Goal: Communication & Community: Participate in discussion

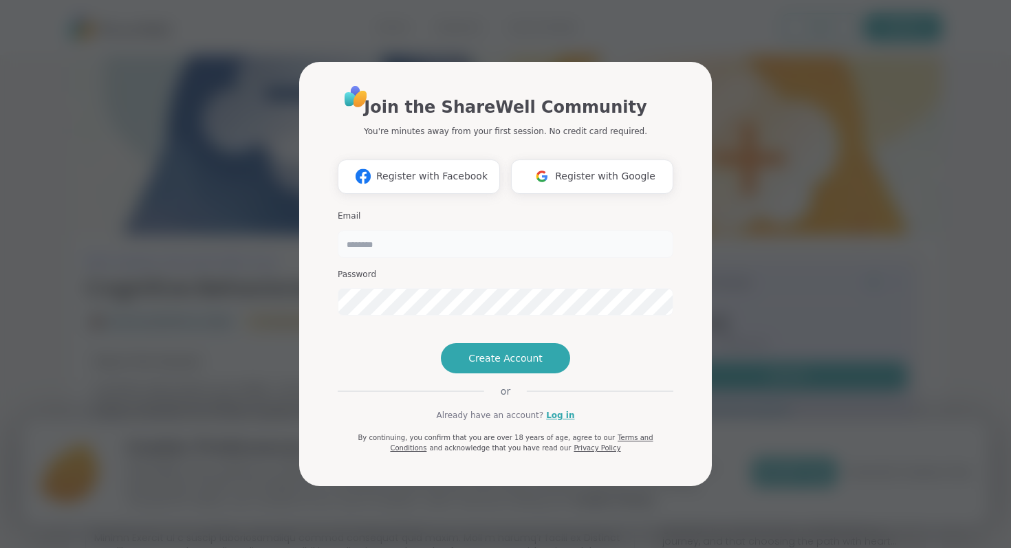
click at [388, 230] on input "email" at bounding box center [506, 244] width 336 height 28
type input "**********"
click at [500, 365] on span "Create Account" at bounding box center [505, 358] width 74 height 14
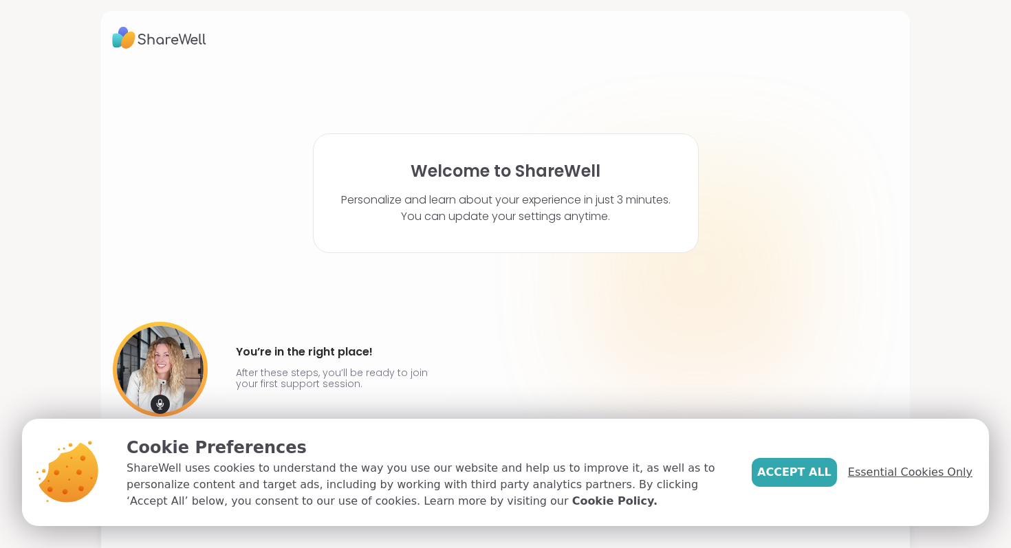
click at [877, 468] on span "Essential Cookies Only" at bounding box center [910, 472] width 124 height 17
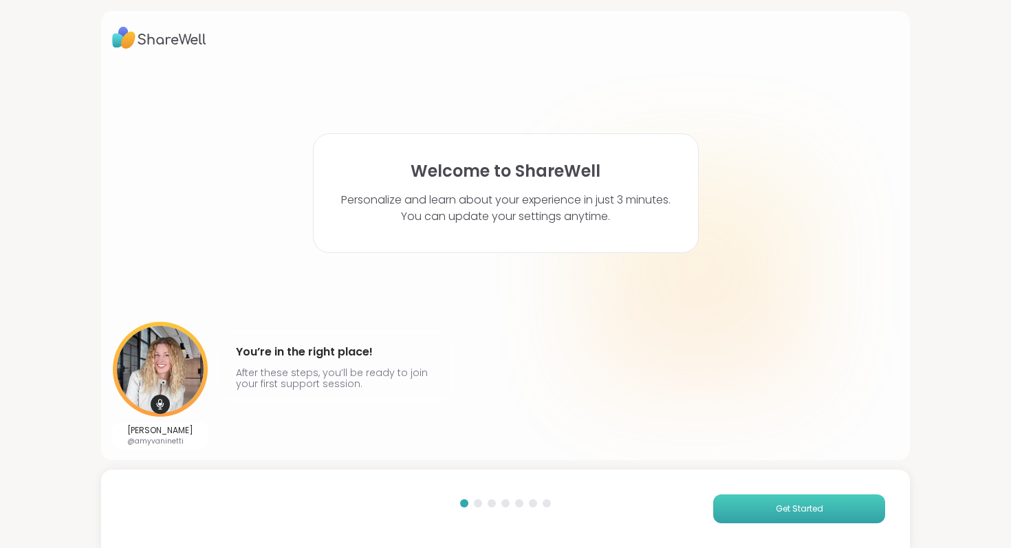
click at [782, 506] on span "Get Started" at bounding box center [799, 509] width 47 height 12
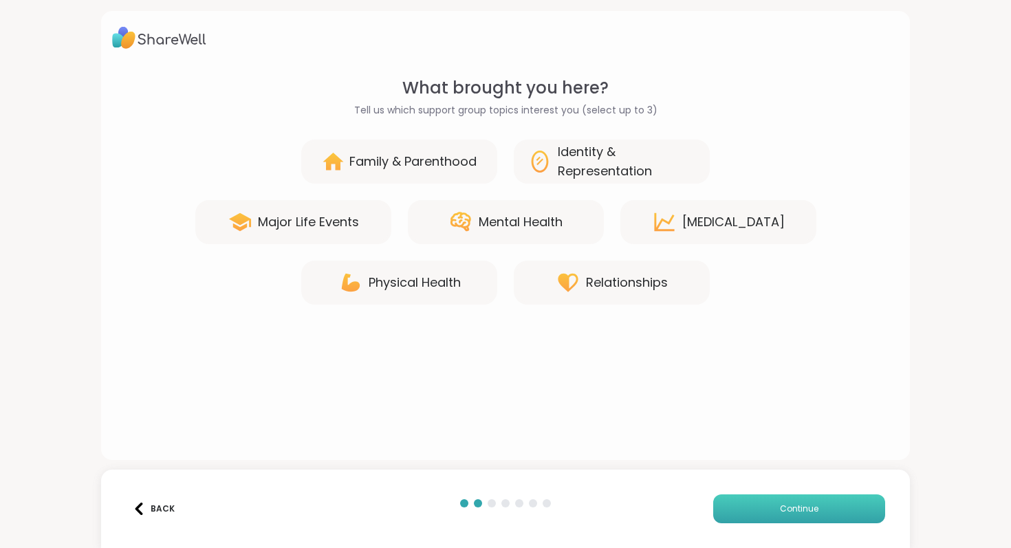
click at [849, 511] on button "Continue" at bounding box center [799, 508] width 172 height 29
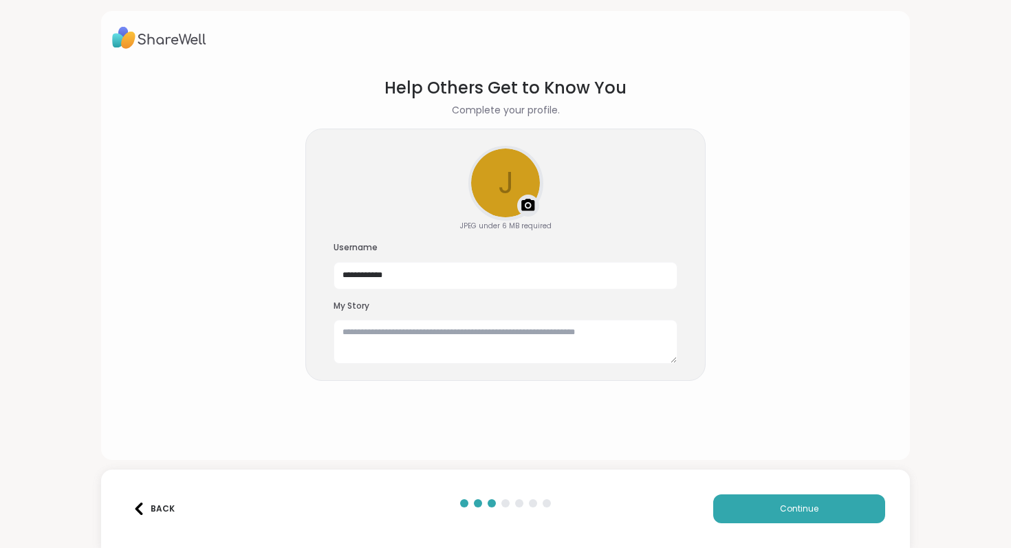
click at [161, 505] on div "Back" at bounding box center [154, 509] width 42 height 12
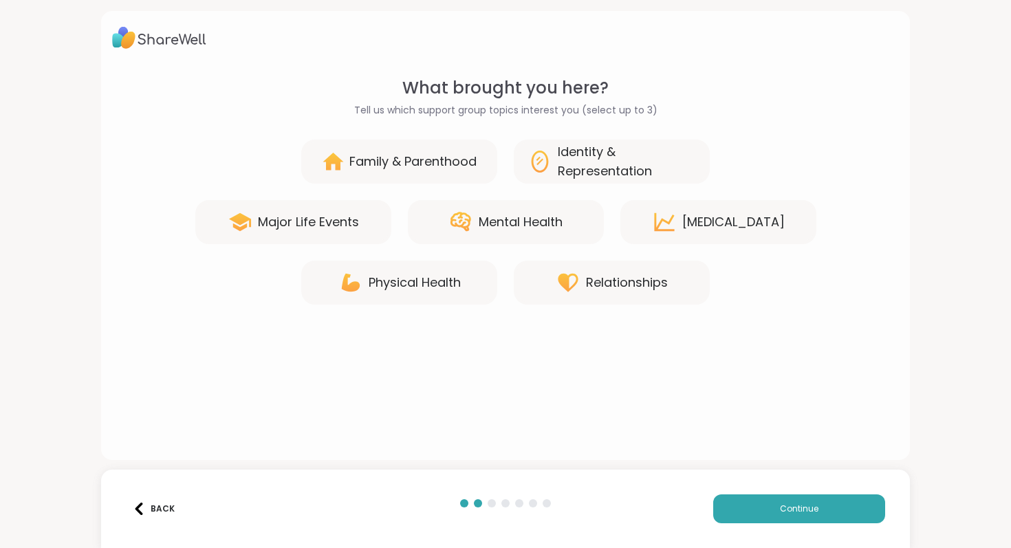
click at [520, 230] on div "Mental Health" at bounding box center [521, 221] width 84 height 19
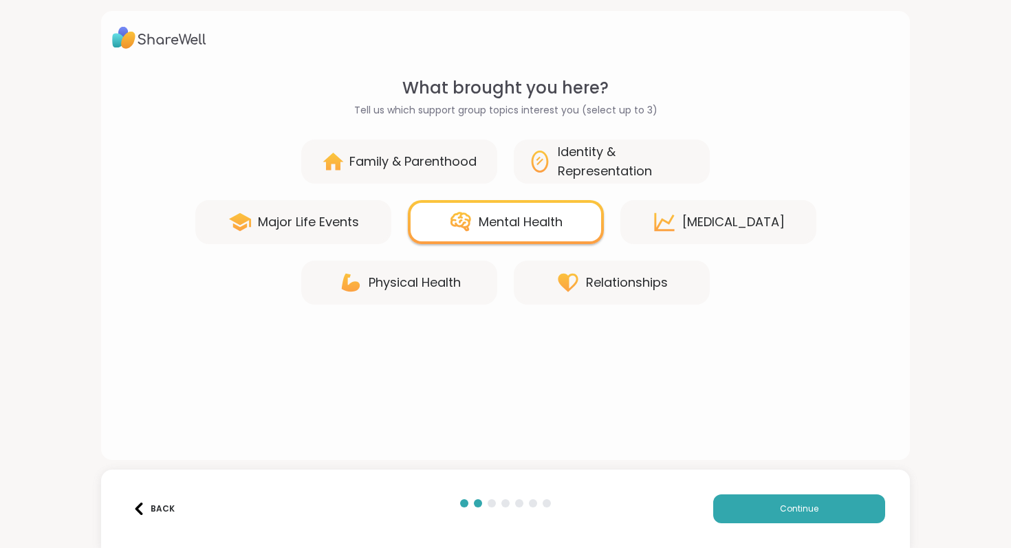
click at [630, 170] on div "Identity & Representation" at bounding box center [627, 161] width 138 height 39
click at [703, 225] on div "[MEDICAL_DATA]" at bounding box center [733, 221] width 102 height 19
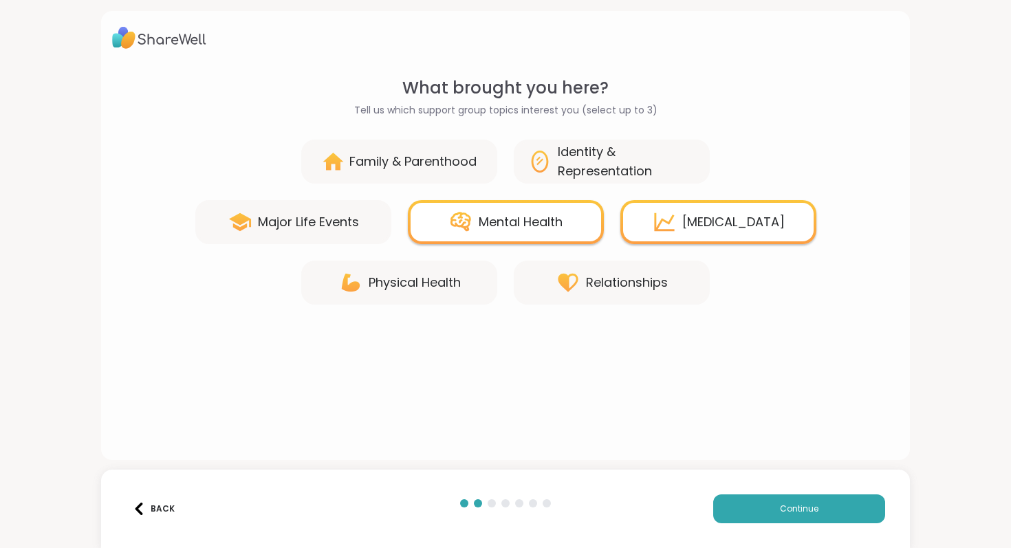
click at [272, 234] on div "Major Life Events" at bounding box center [293, 222] width 196 height 44
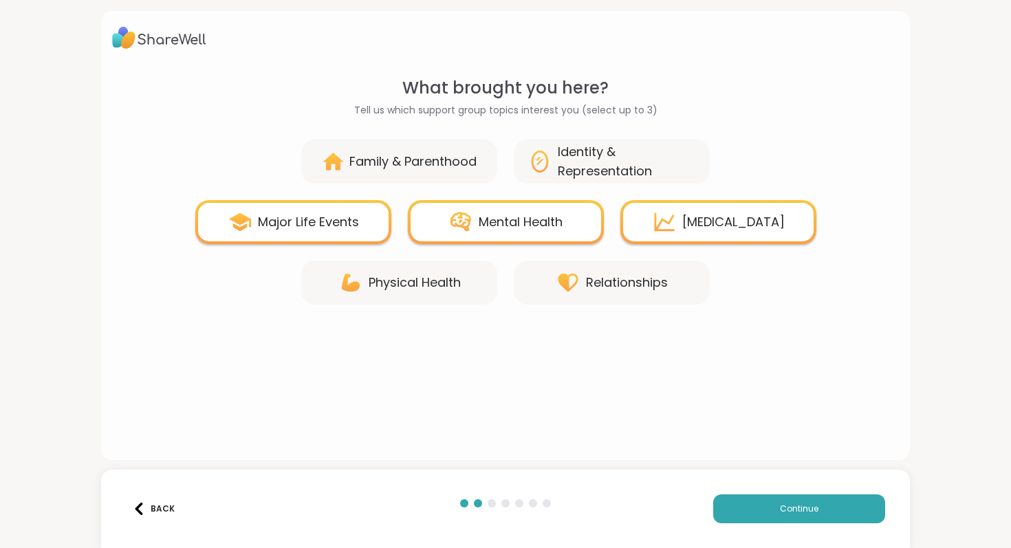
click at [611, 289] on div "Relationships" at bounding box center [627, 282] width 82 height 19
click at [823, 504] on button "Continue" at bounding box center [799, 508] width 172 height 29
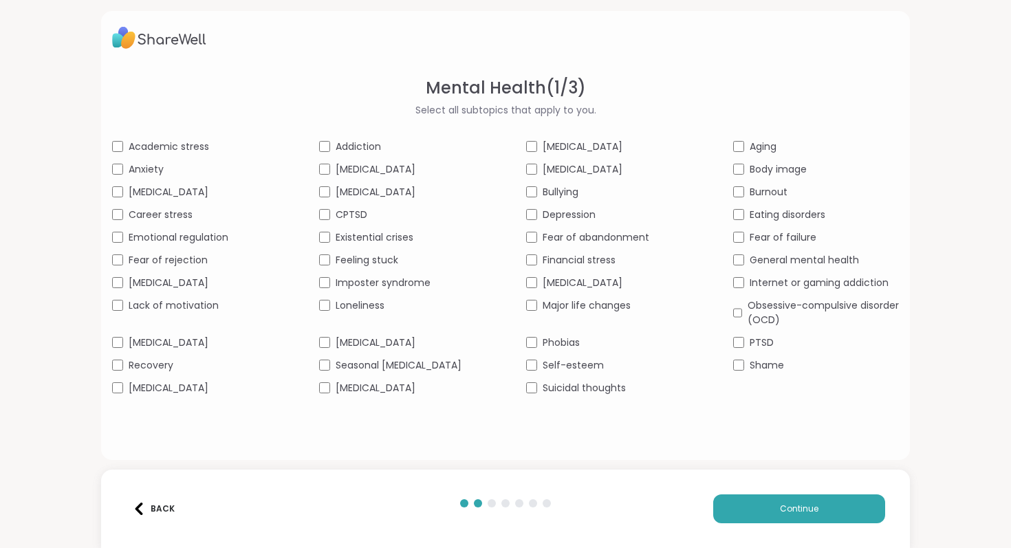
click at [120, 311] on div "Lack of motivation" at bounding box center [195, 305] width 166 height 14
click at [537, 372] on div "Academic stress Addiction [MEDICAL_DATA] Aging Anxiety [MEDICAL_DATA] [MEDICAL_…" at bounding box center [505, 268] width 787 height 256
click at [536, 311] on div "Major life changes" at bounding box center [609, 305] width 166 height 14
click at [739, 153] on div "Aging" at bounding box center [816, 147] width 166 height 14
click at [778, 504] on button "Continue" at bounding box center [799, 508] width 172 height 29
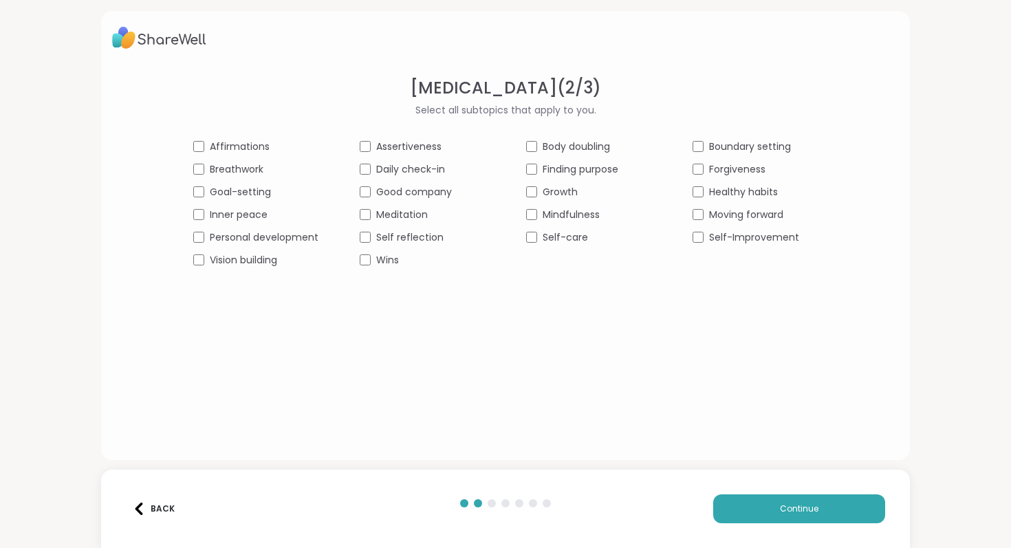
click at [372, 263] on div "Wins" at bounding box center [422, 260] width 125 height 14
click at [780, 503] on span "Continue" at bounding box center [799, 509] width 39 height 12
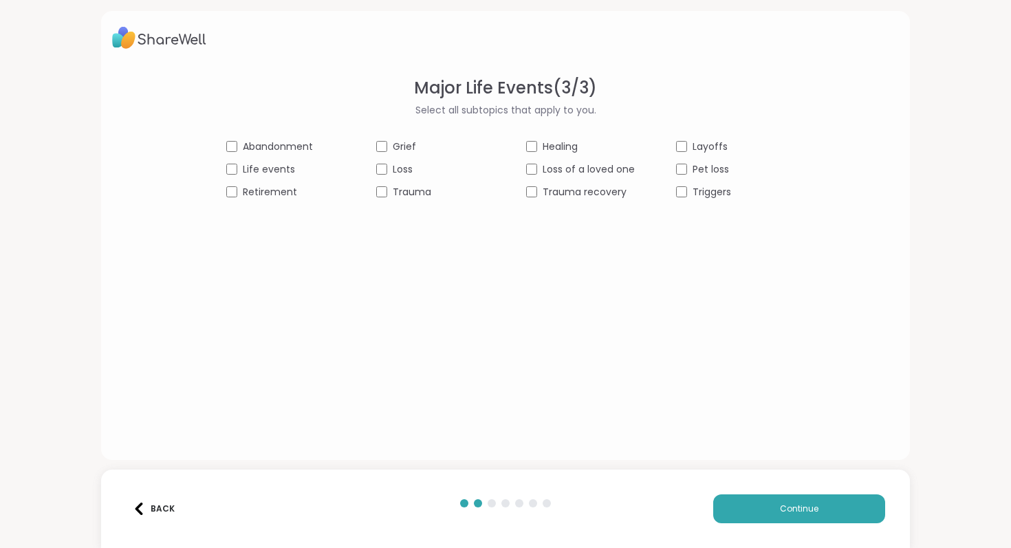
click at [246, 149] on span "Abandonment" at bounding box center [278, 147] width 70 height 14
click at [248, 168] on span "Life events" at bounding box center [269, 169] width 52 height 14
click at [807, 512] on span "Continue" at bounding box center [799, 509] width 39 height 12
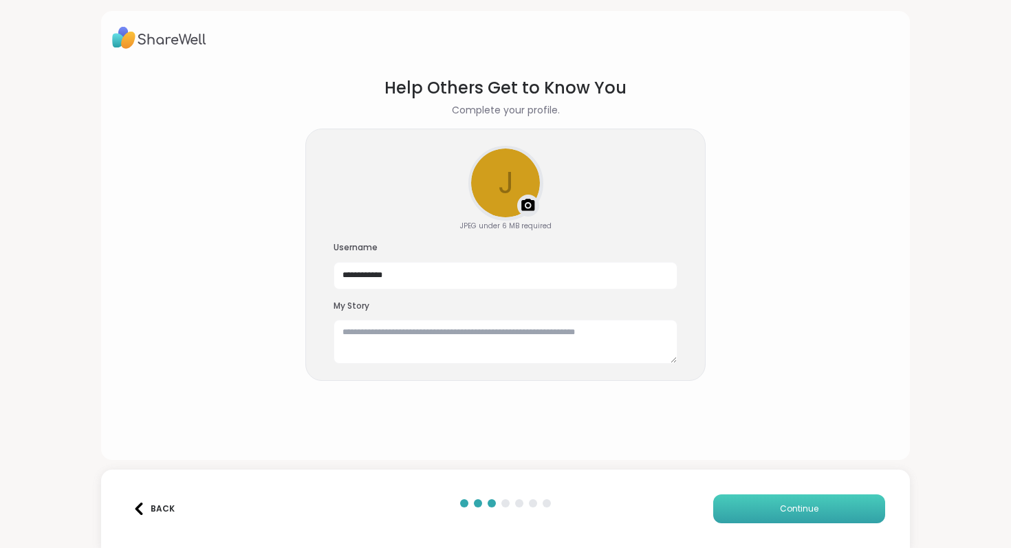
click at [802, 516] on button "Continue" at bounding box center [799, 508] width 172 height 29
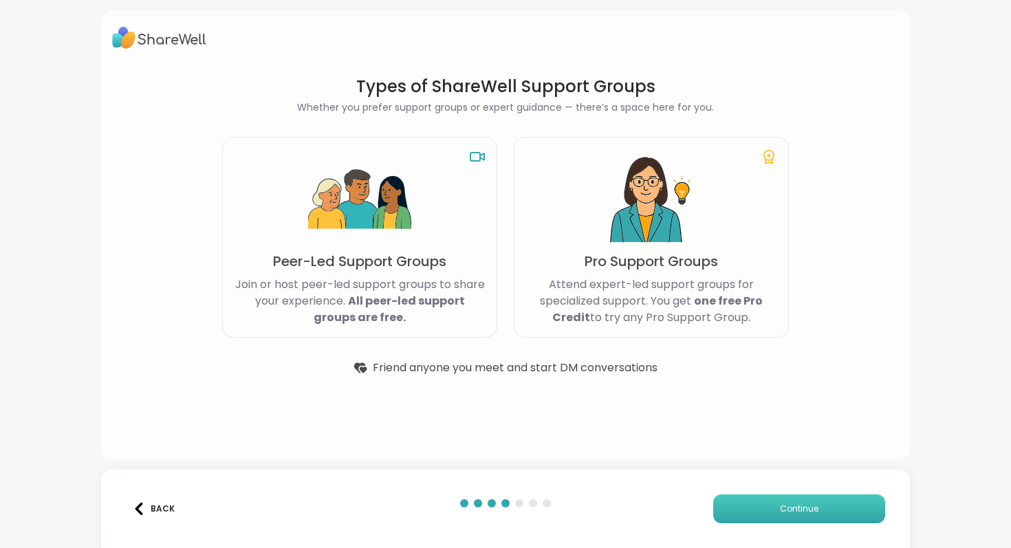
click at [802, 516] on button "Continue" at bounding box center [799, 508] width 172 height 29
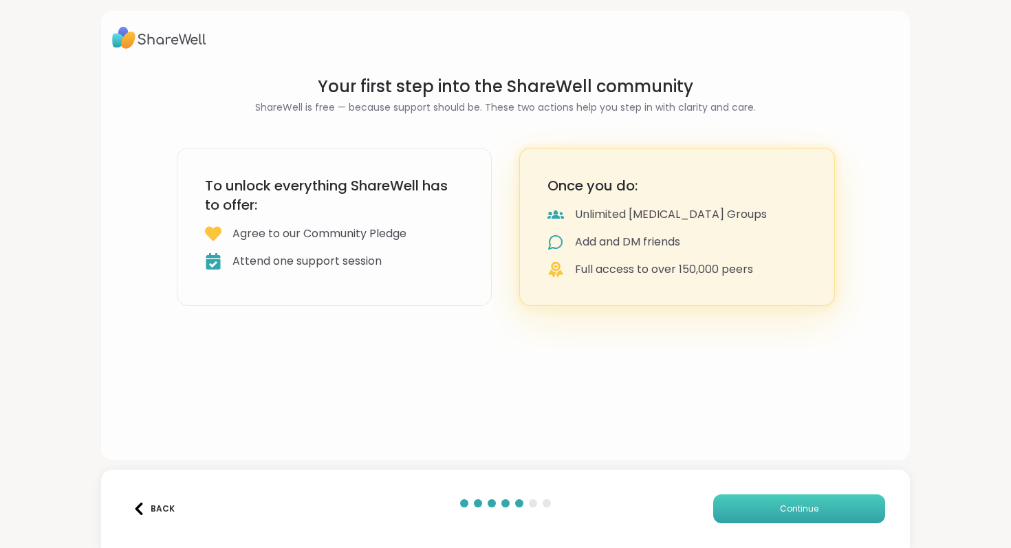
click at [802, 516] on button "Continue" at bounding box center [799, 508] width 172 height 29
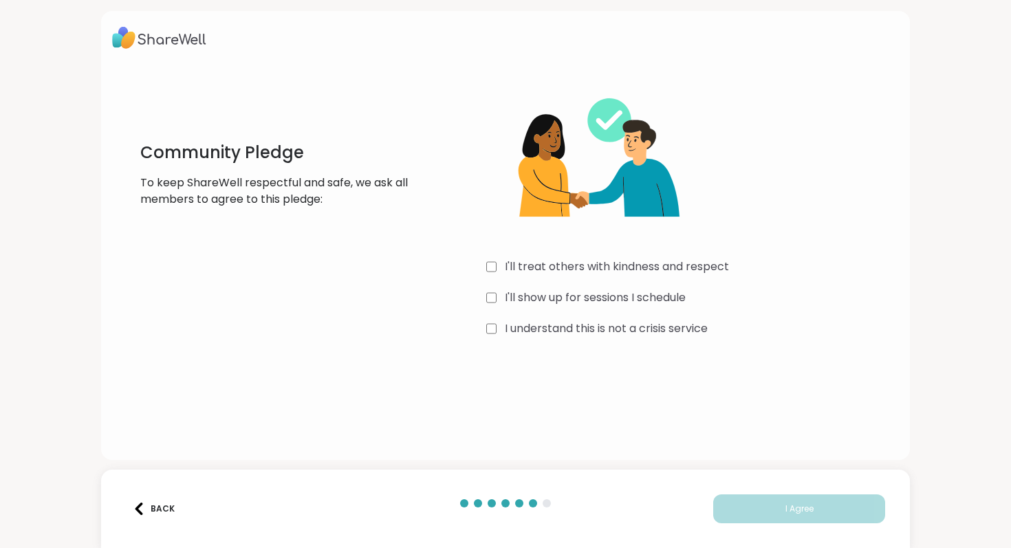
click at [562, 267] on label "I'll treat others with kindness and respect" at bounding box center [617, 267] width 224 height 17
click at [562, 298] on label "I'll show up for sessions I schedule" at bounding box center [595, 297] width 181 height 17
click at [562, 325] on label "I understand this is not a crisis service" at bounding box center [606, 328] width 203 height 17
click at [807, 509] on span "I Agree" at bounding box center [799, 509] width 28 height 12
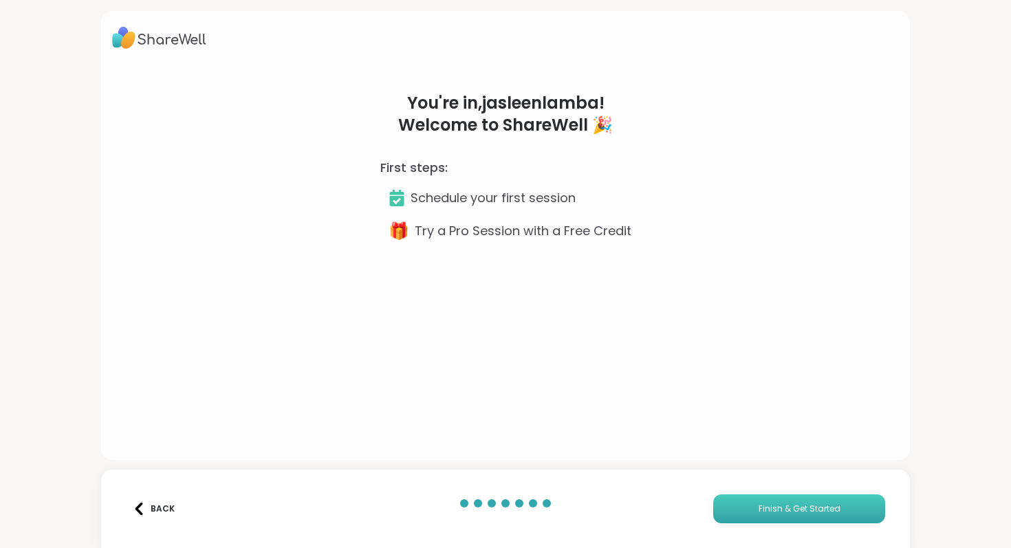
click at [794, 512] on span "Finish & Get Started" at bounding box center [799, 509] width 82 height 12
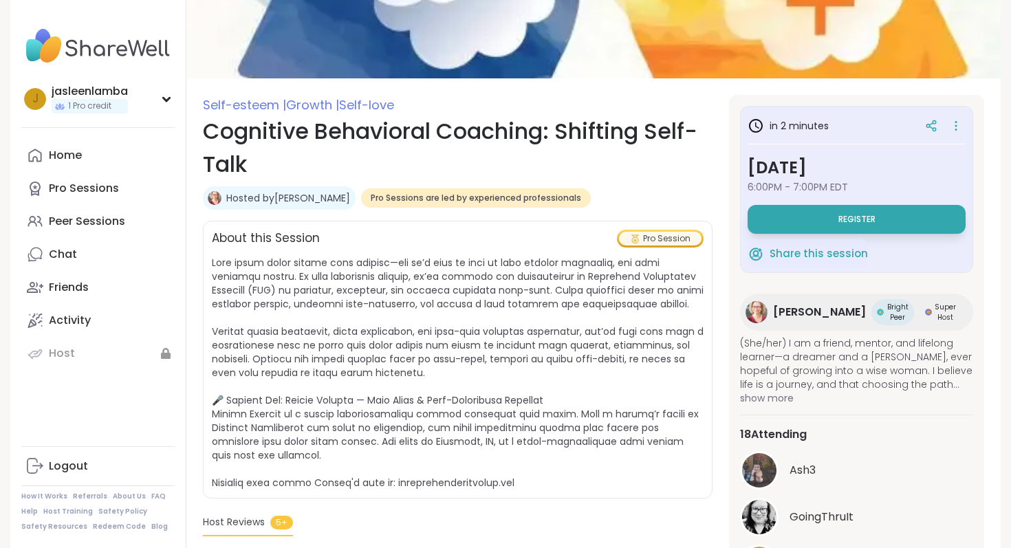
scroll to position [100, 0]
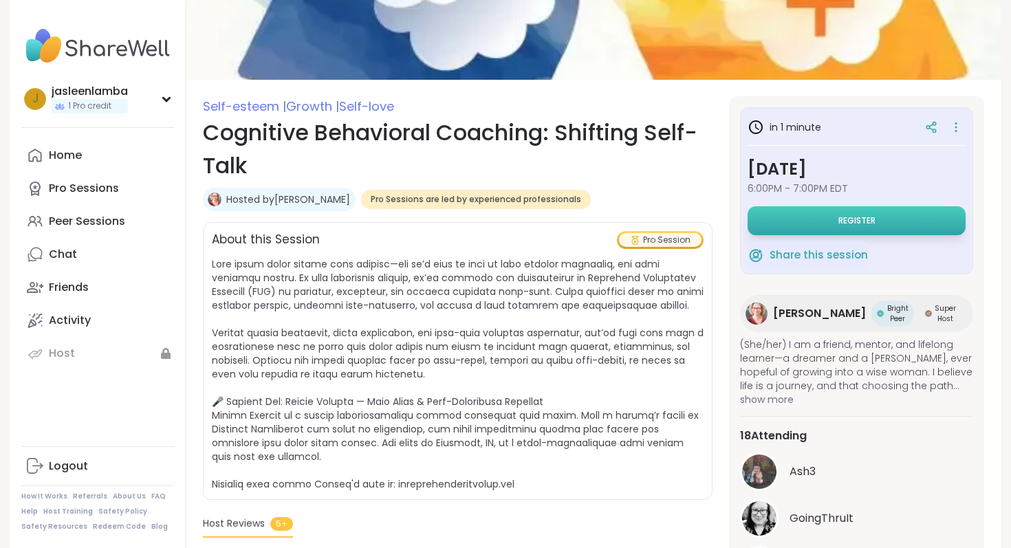
click at [859, 230] on button "Register" at bounding box center [856, 220] width 218 height 29
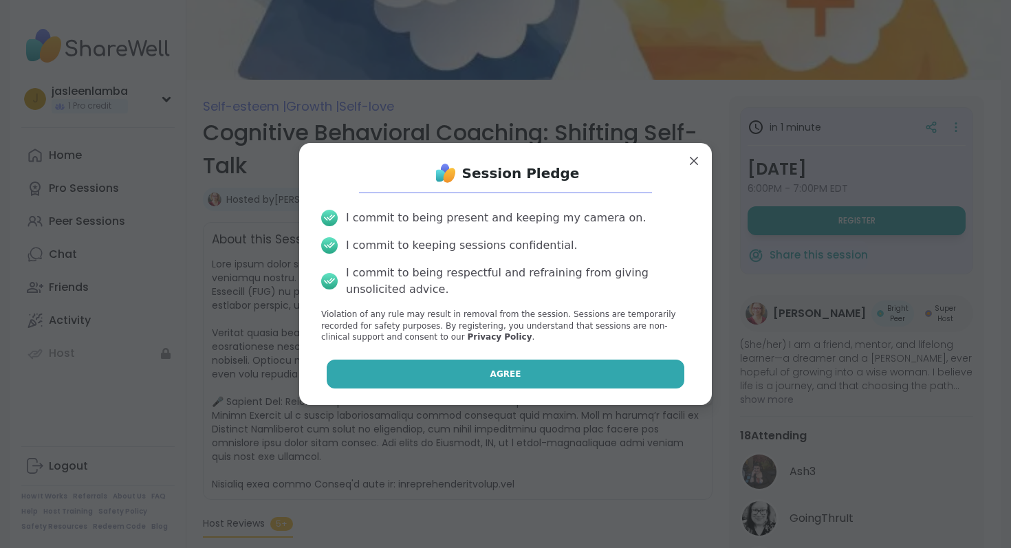
click at [507, 373] on span "Agree" at bounding box center [505, 374] width 31 height 12
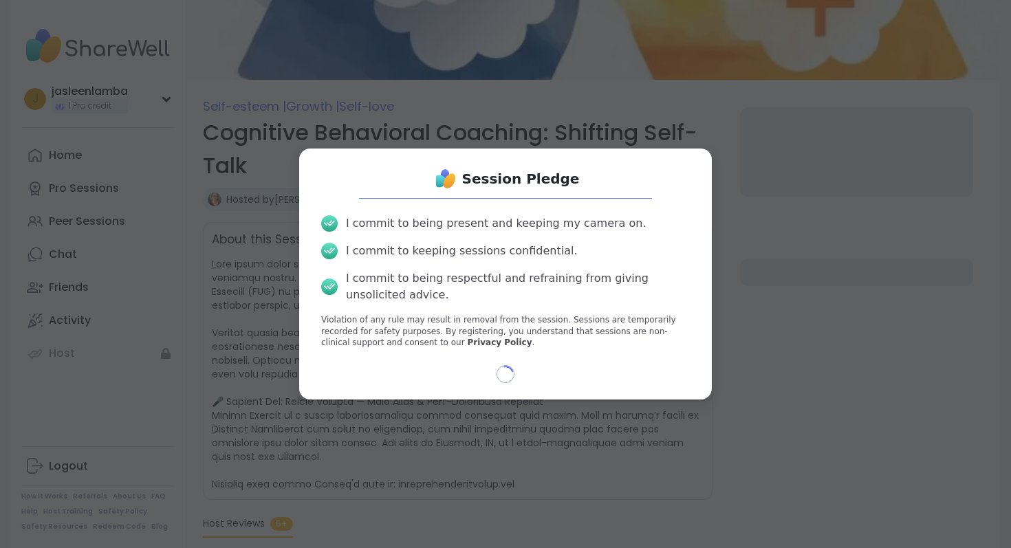
select select "**"
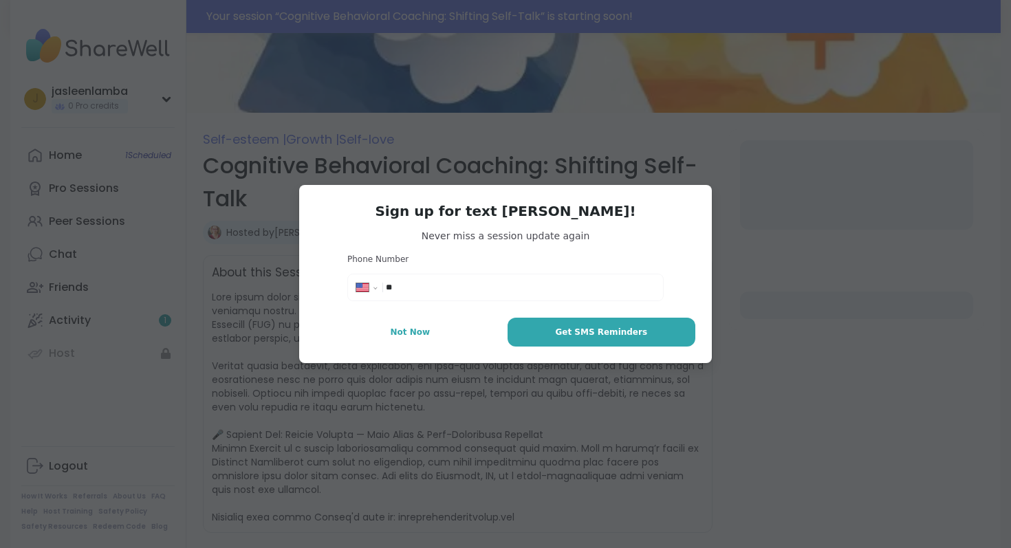
scroll to position [133, 0]
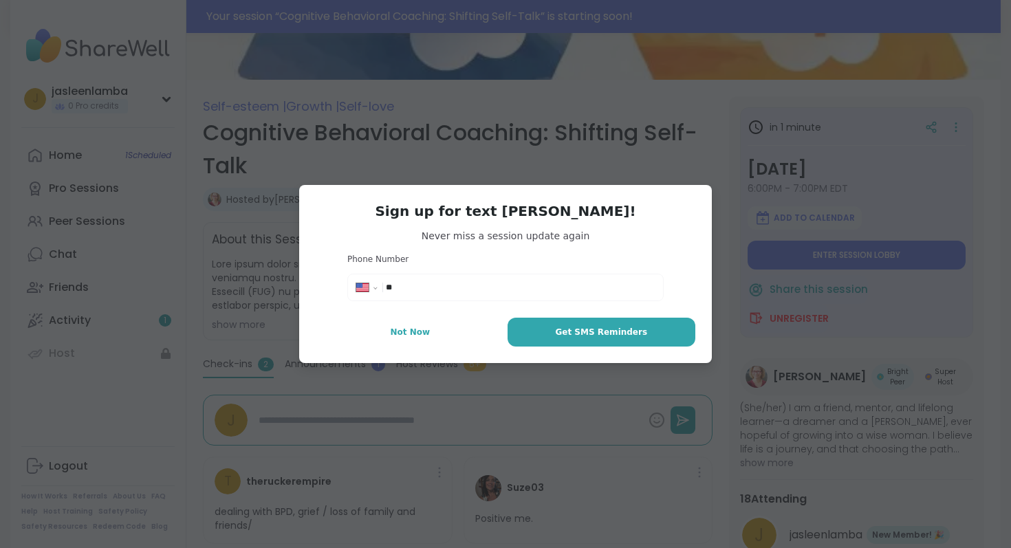
click at [525, 286] on input "**" at bounding box center [520, 288] width 269 height 14
type input "**********"
type textarea "*"
type input "**********"
click at [430, 341] on button "Not Now" at bounding box center [410, 332] width 189 height 29
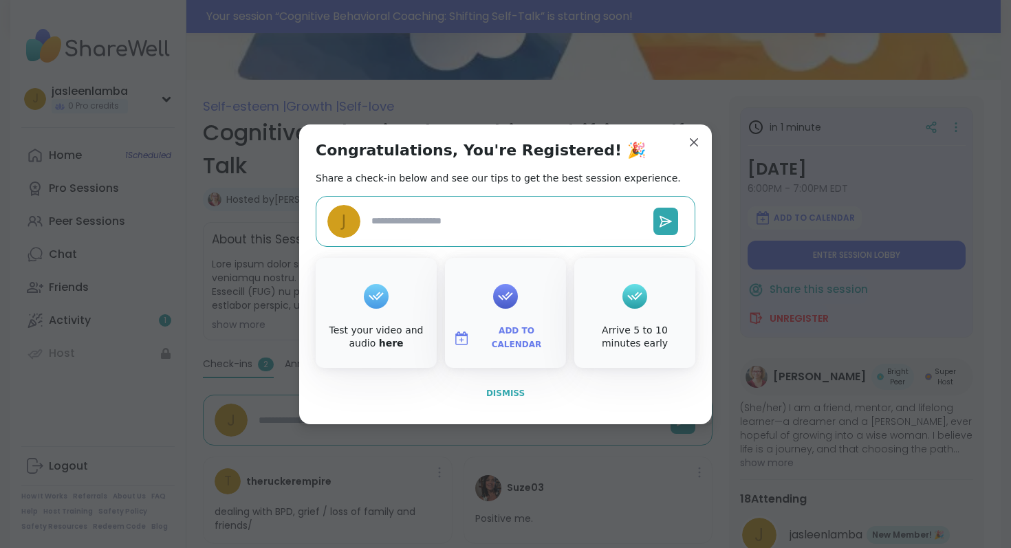
click at [506, 391] on span "Dismiss" at bounding box center [505, 393] width 39 height 10
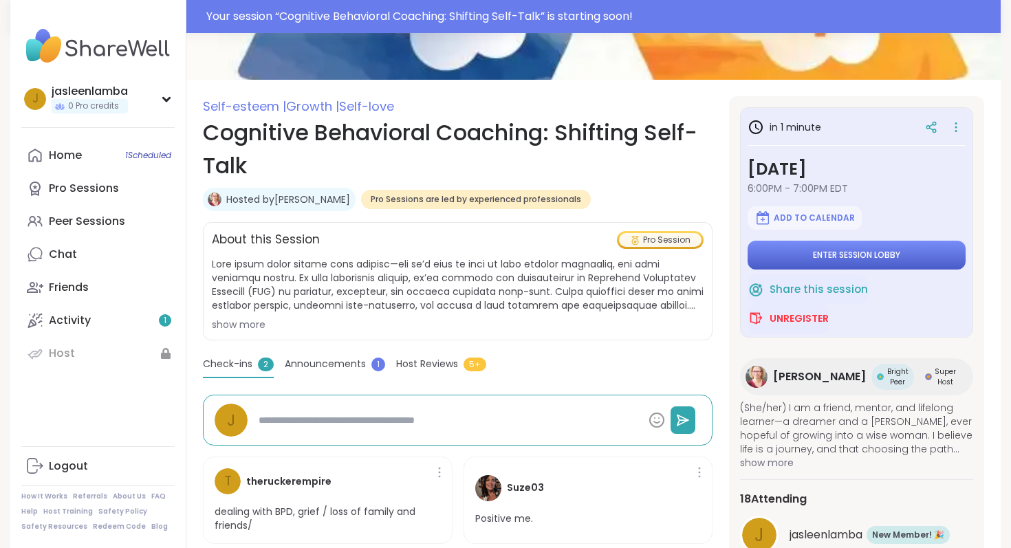
click at [905, 261] on button "Enter session lobby" at bounding box center [856, 255] width 218 height 29
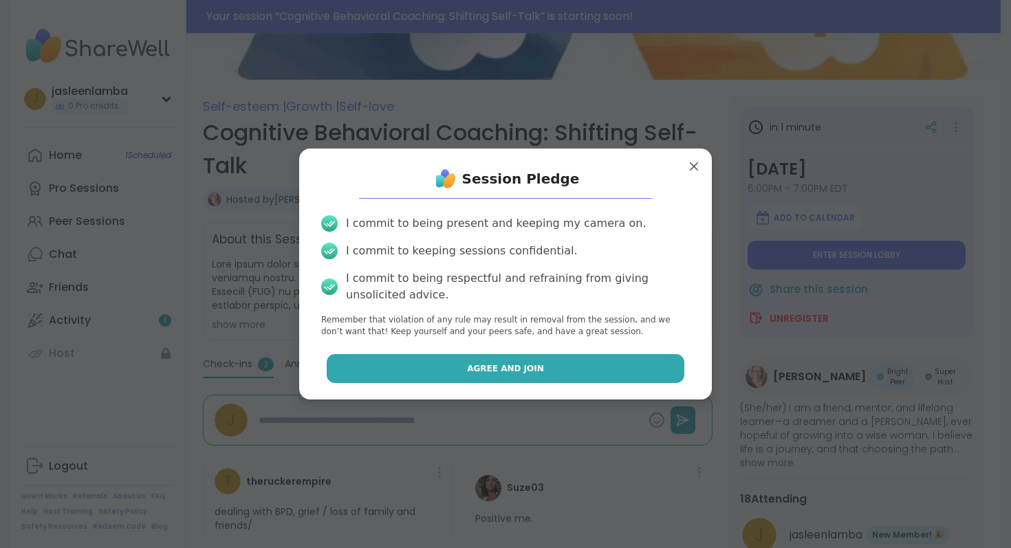
click at [626, 364] on button "Agree and Join" at bounding box center [506, 368] width 358 height 29
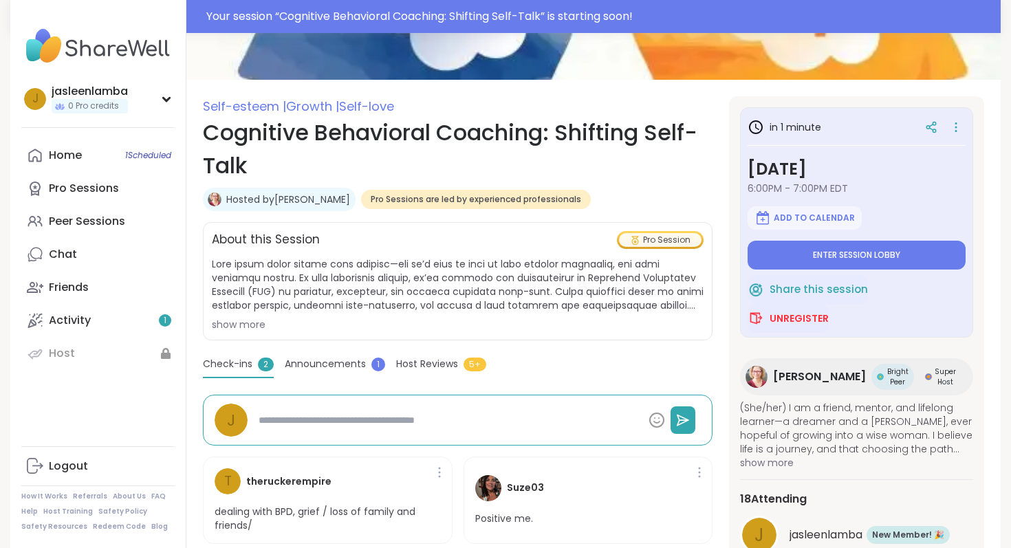
type textarea "*"
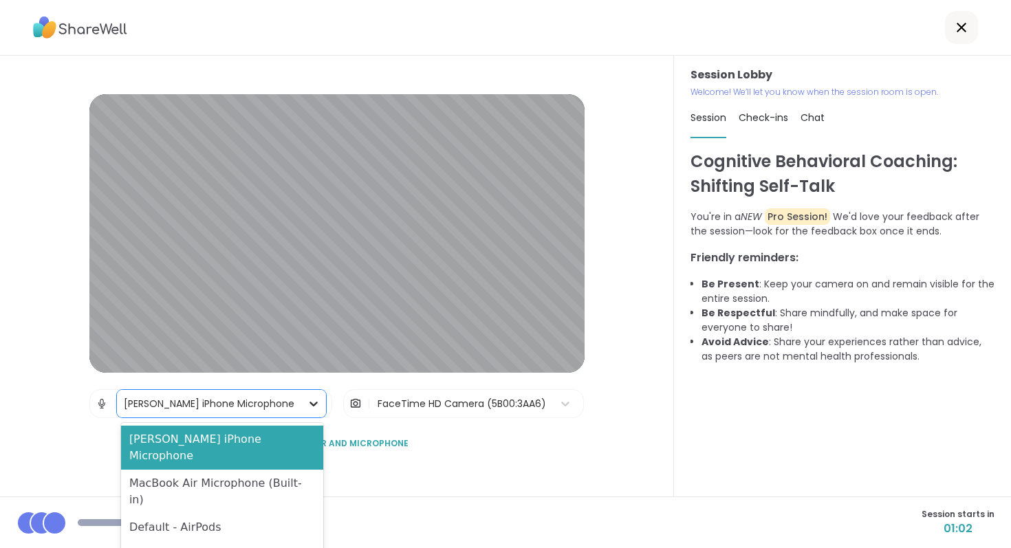
click at [309, 405] on icon at bounding box center [313, 404] width 8 height 5
click at [261, 541] on div "AirPods" at bounding box center [222, 555] width 202 height 28
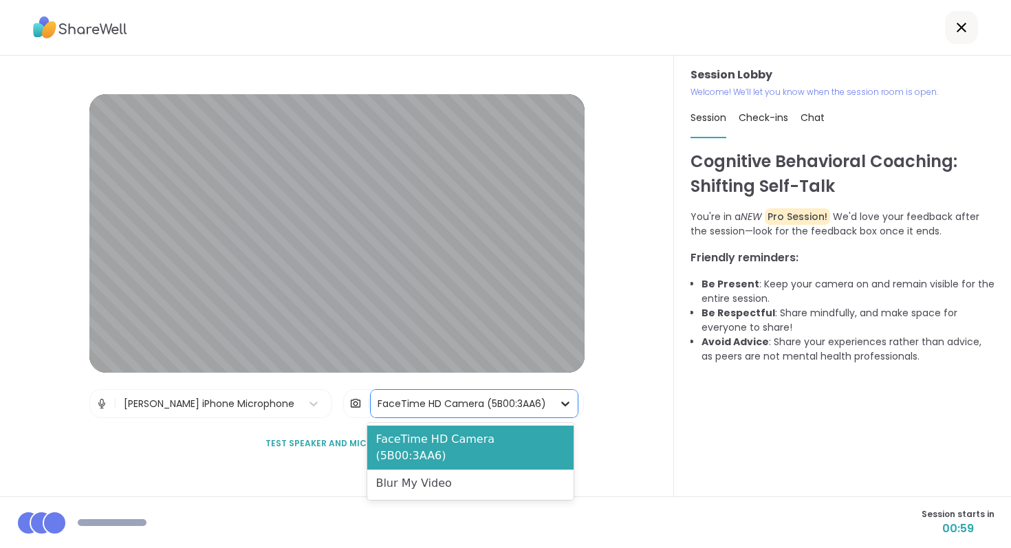
click at [562, 402] on icon at bounding box center [565, 404] width 14 height 14
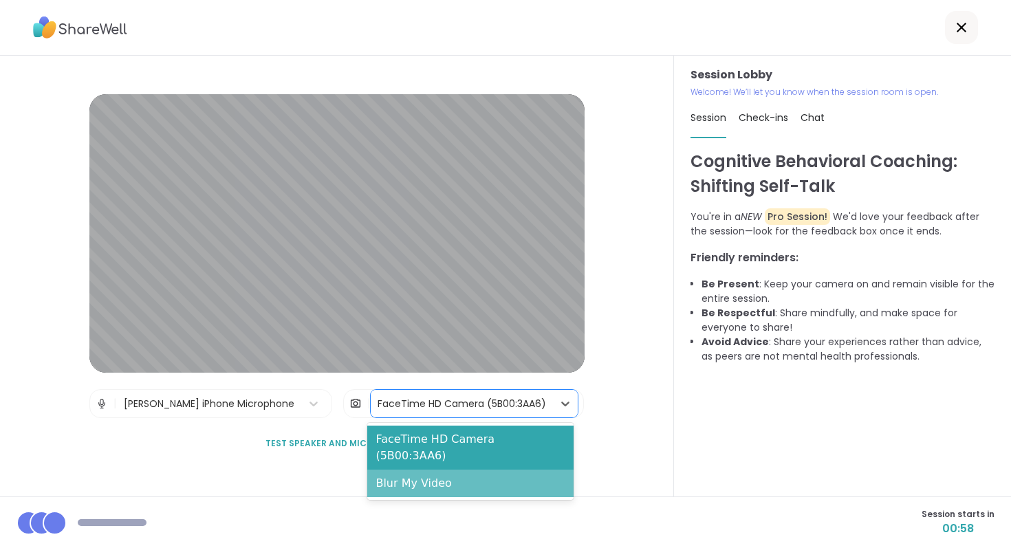
click at [507, 470] on div "Blur My Video" at bounding box center [470, 484] width 206 height 28
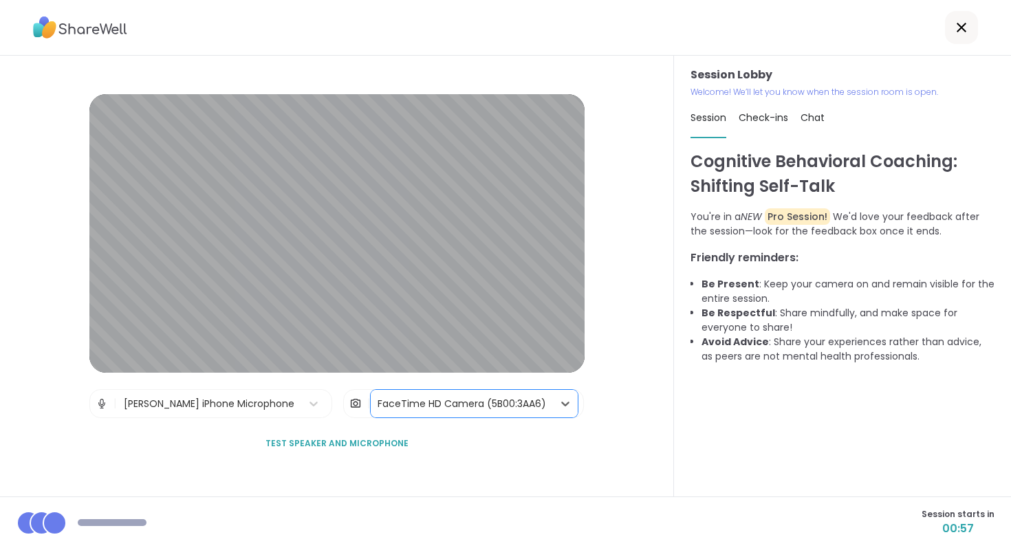
click at [642, 353] on div "Session Lobby | [PERSON_NAME] iPhone Microphone | option Blur My Video, selecte…" at bounding box center [337, 276] width 674 height 441
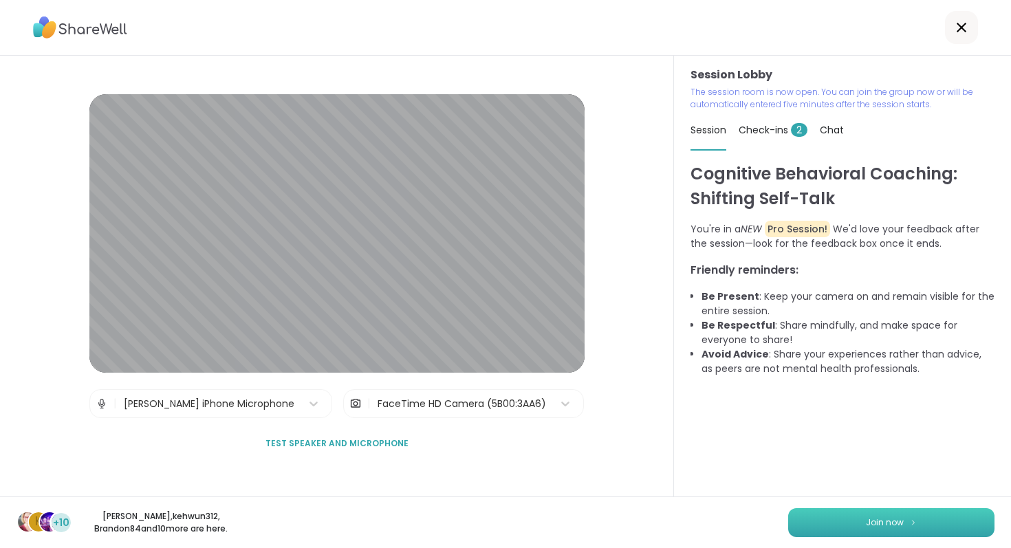
click at [864, 529] on button "Join now" at bounding box center [891, 522] width 206 height 29
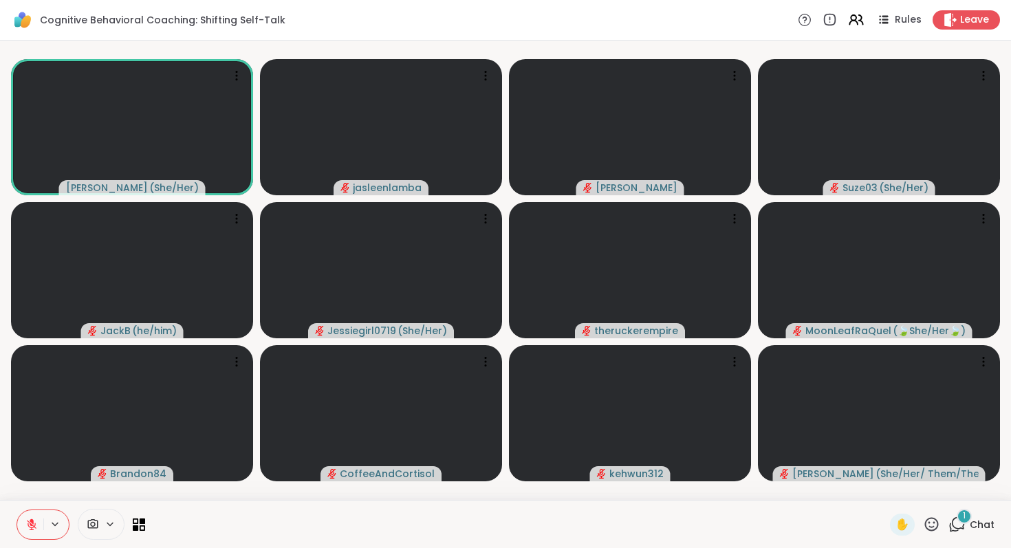
click at [36, 527] on icon at bounding box center [31, 524] width 12 height 12
click at [969, 525] on div "1 Chat" at bounding box center [971, 525] width 46 height 22
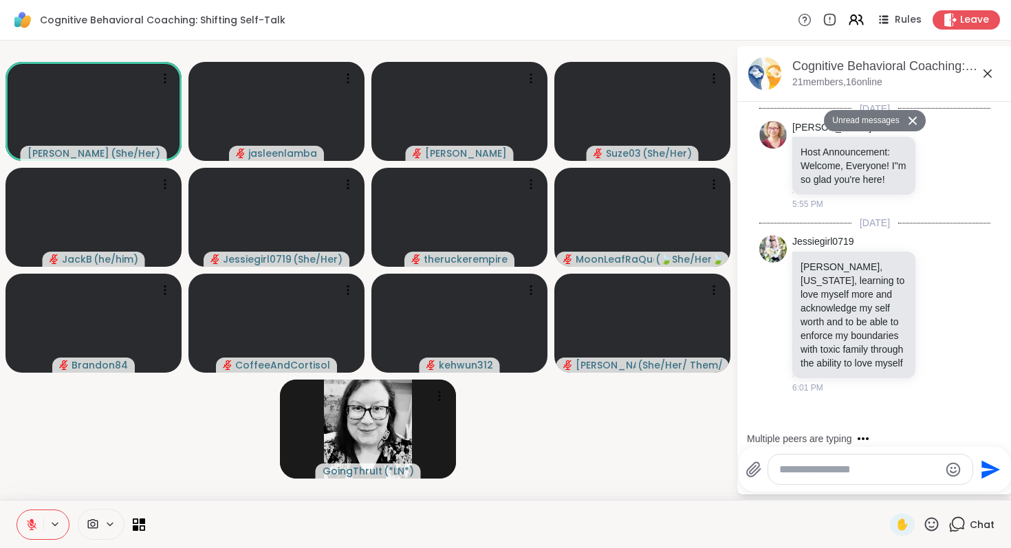
click at [835, 468] on textarea "Type your message" at bounding box center [859, 470] width 160 height 14
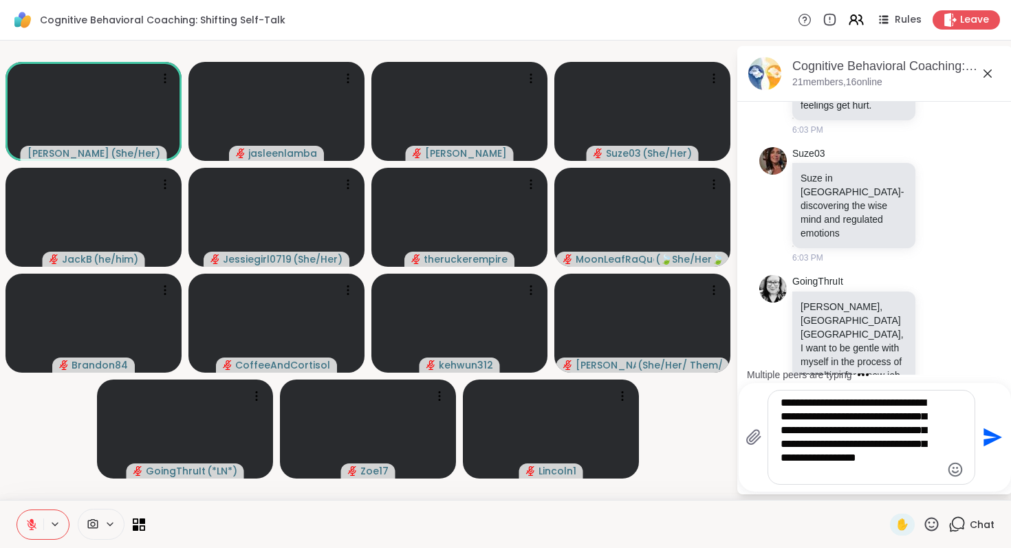
scroll to position [1048, 0]
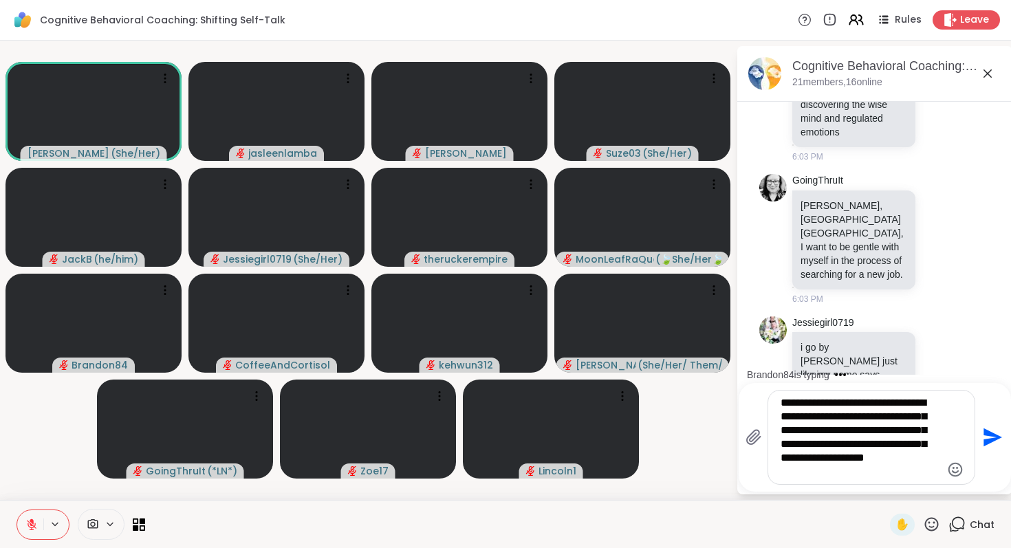
type textarea "**********"
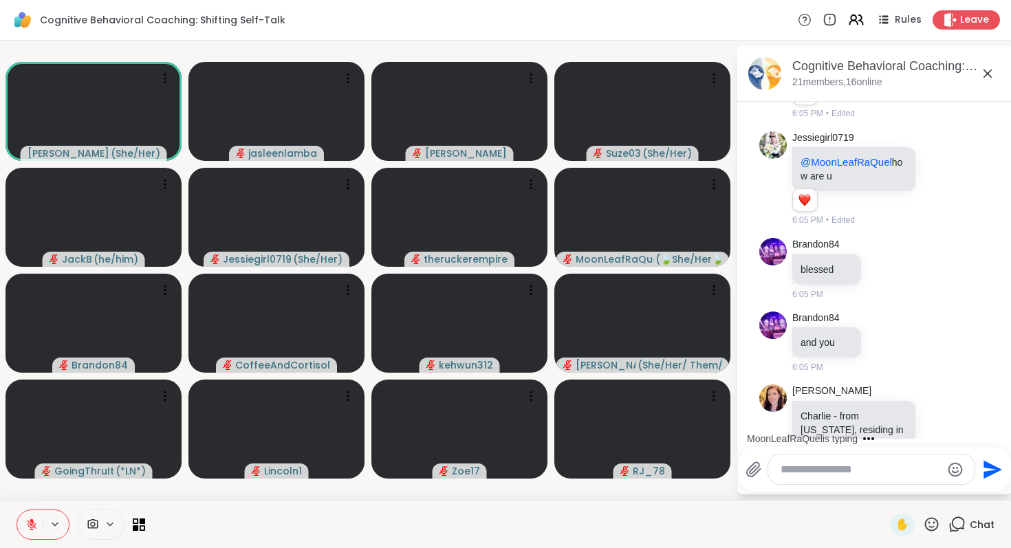
scroll to position [2257, 0]
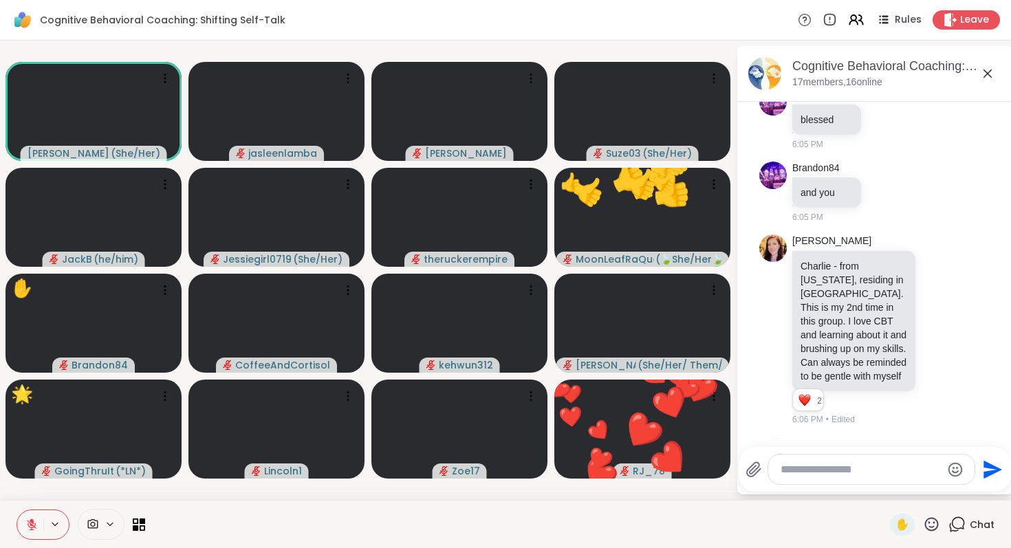
click at [934, 529] on icon at bounding box center [931, 524] width 17 height 17
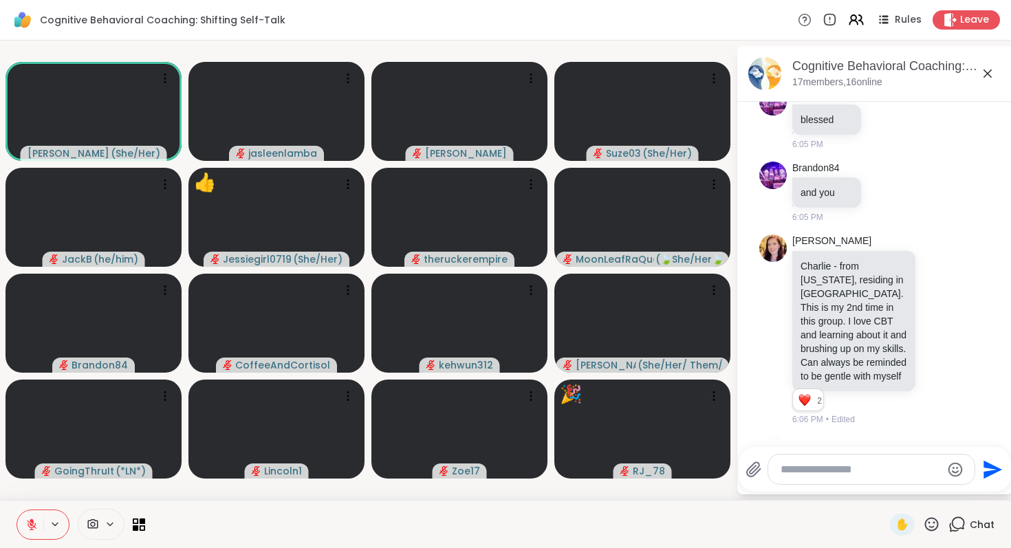
click at [852, 524] on div at bounding box center [517, 524] width 728 height 31
click at [877, 474] on textarea "Type your message" at bounding box center [860, 470] width 160 height 14
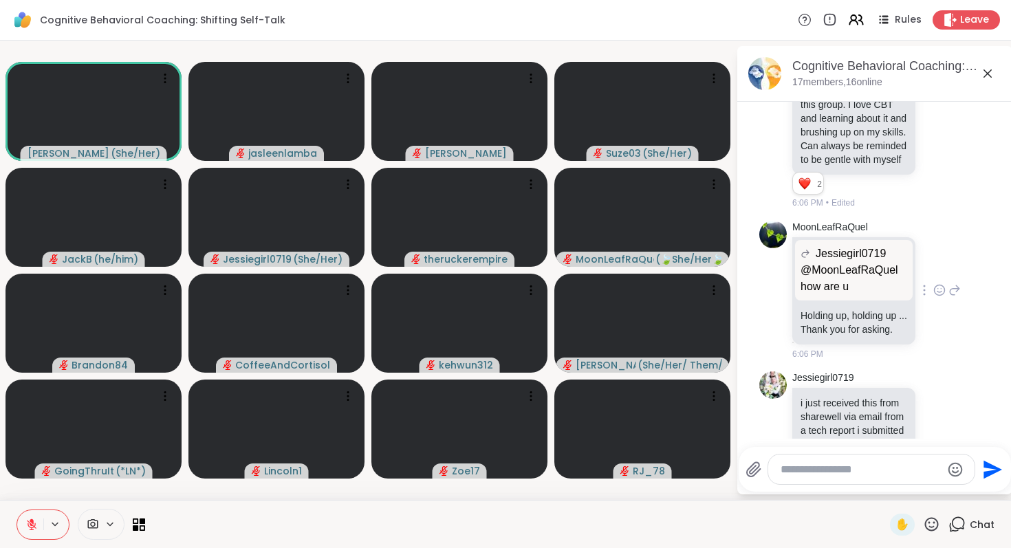
scroll to position [2473, 0]
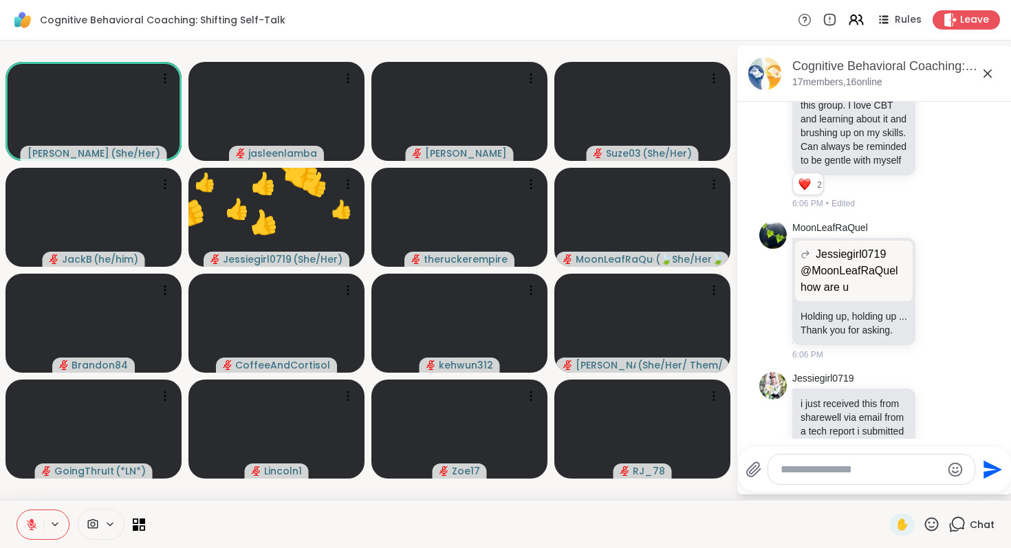
click at [934, 531] on icon at bounding box center [931, 524] width 17 height 17
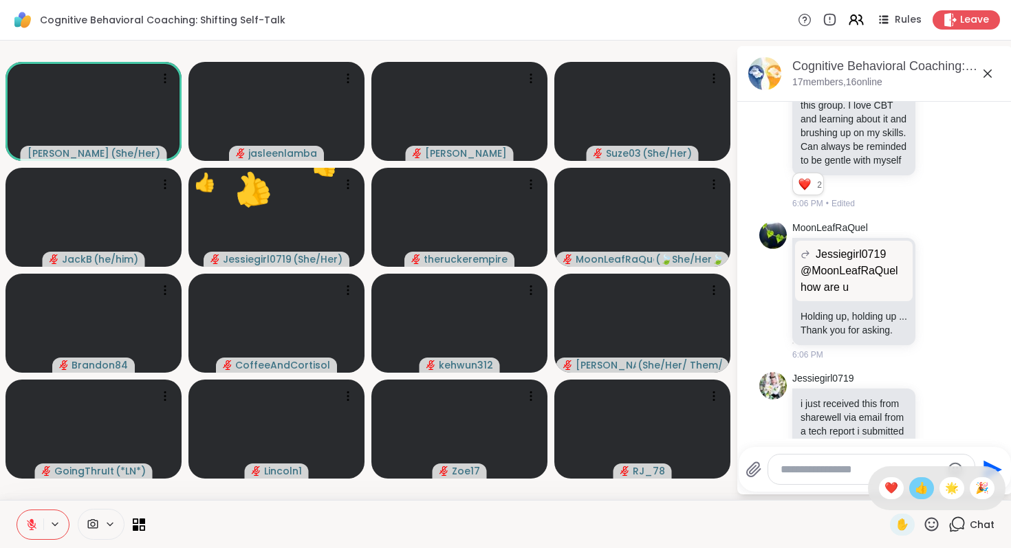
click at [926, 488] on span "👍" at bounding box center [921, 488] width 14 height 17
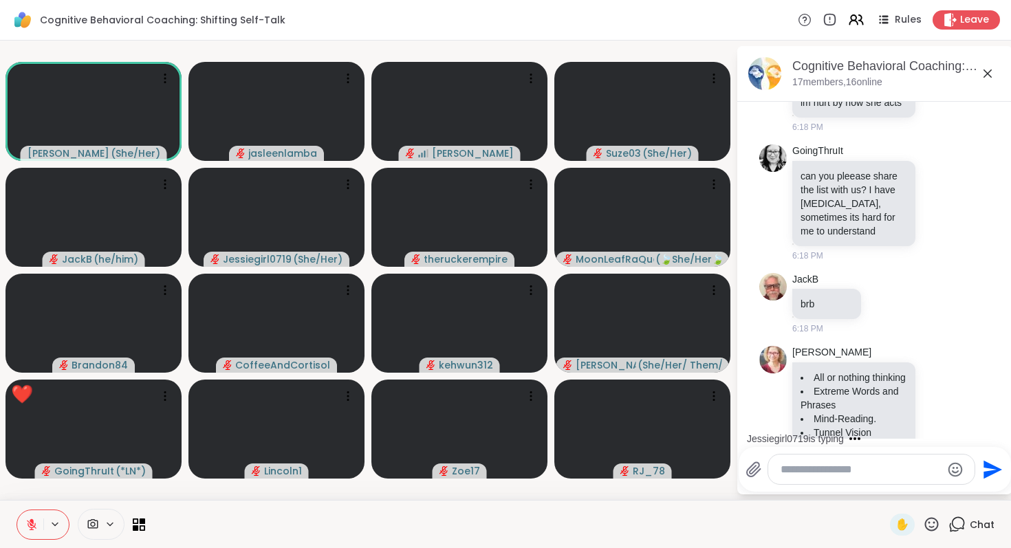
scroll to position [3985, 0]
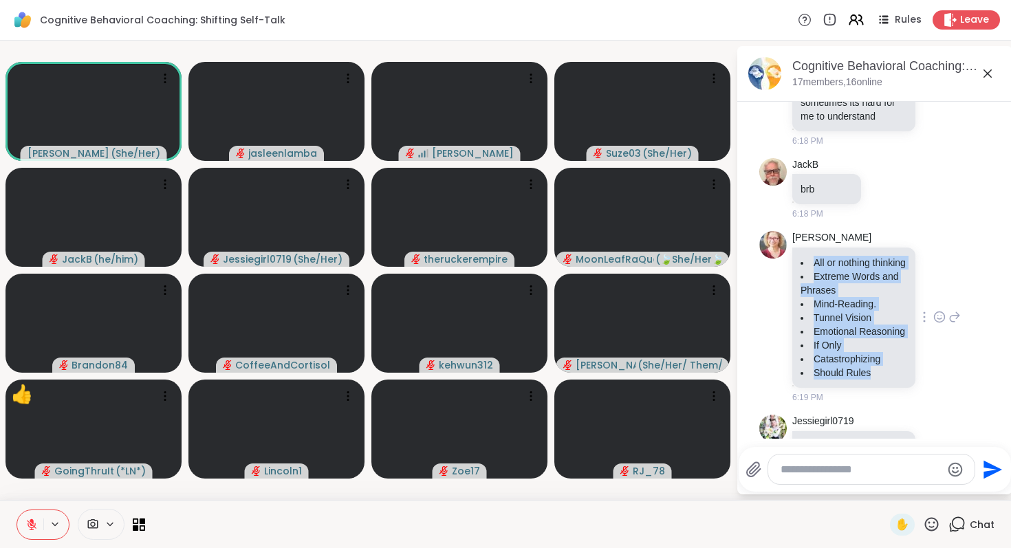
drag, startPoint x: 884, startPoint y: 289, endPoint x: 791, endPoint y: 155, distance: 163.5
click at [791, 226] on div "[PERSON_NAME] All or nothing thinking Extreme Words and Phrases Mind-Reading. T…" at bounding box center [874, 318] width 231 height 184
copy ul "All or nothing thinking Extreme Words and Phrases Mind-Reading. Tunnel Vision E…"
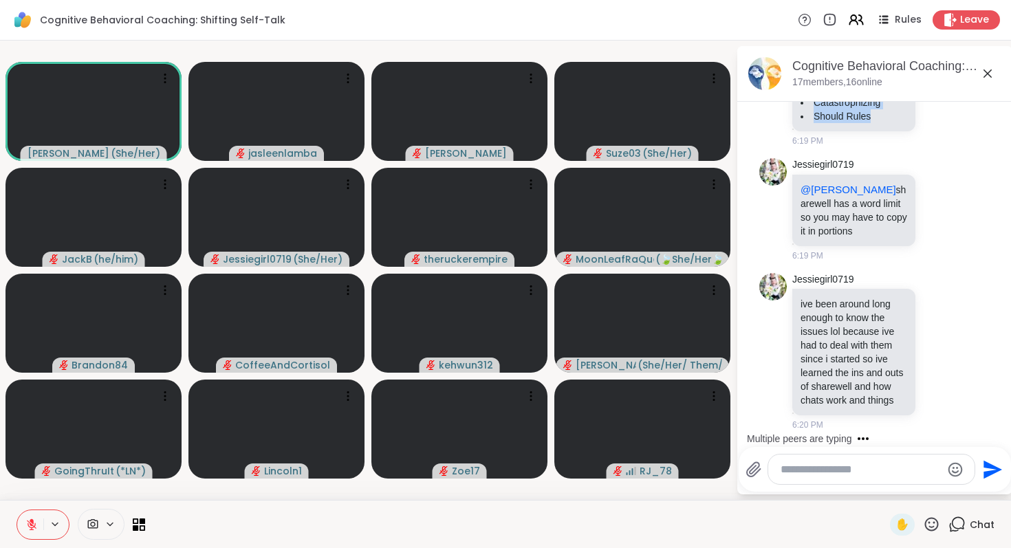
scroll to position [4315, 0]
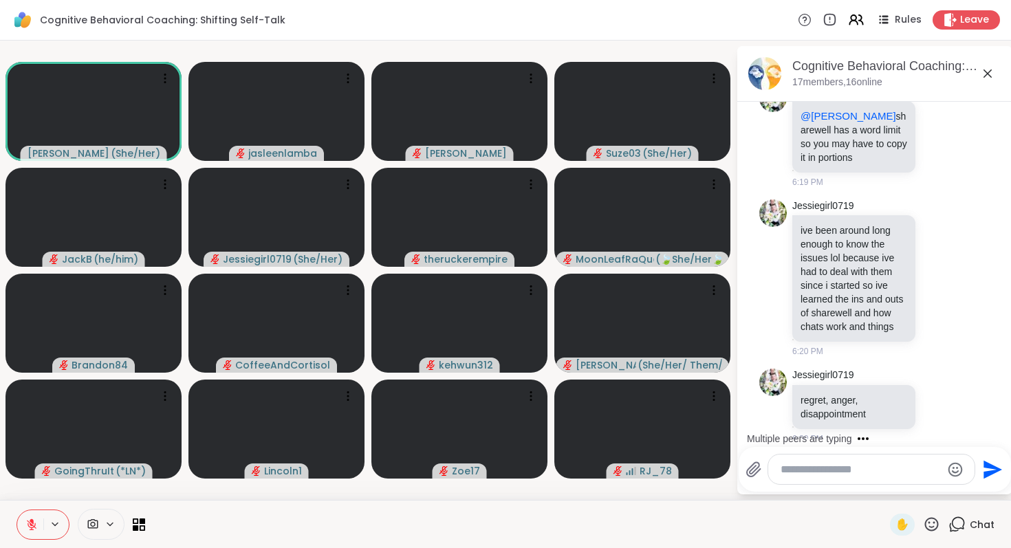
click at [849, 463] on textarea "Type your message" at bounding box center [860, 470] width 160 height 14
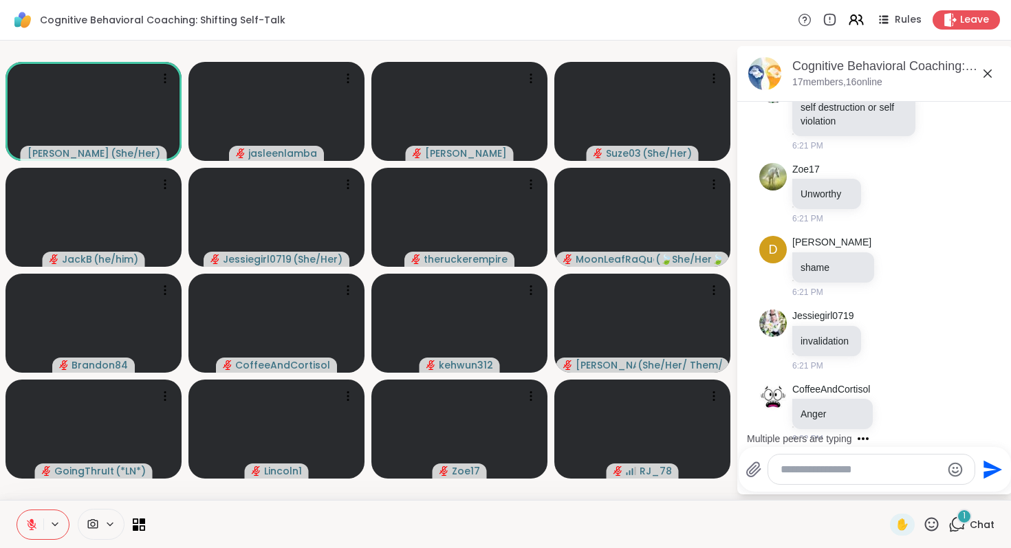
scroll to position [5062, 0]
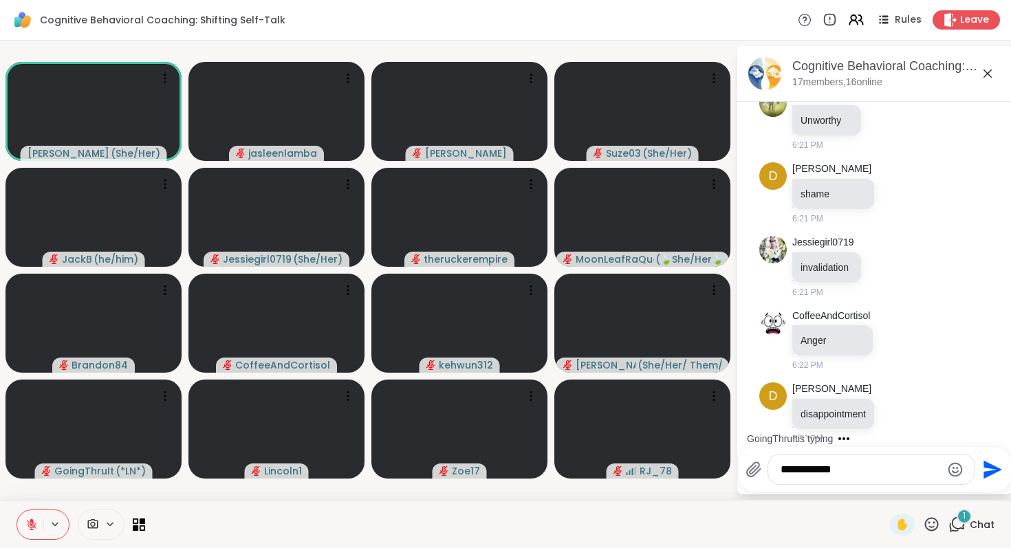
type textarea "**********"
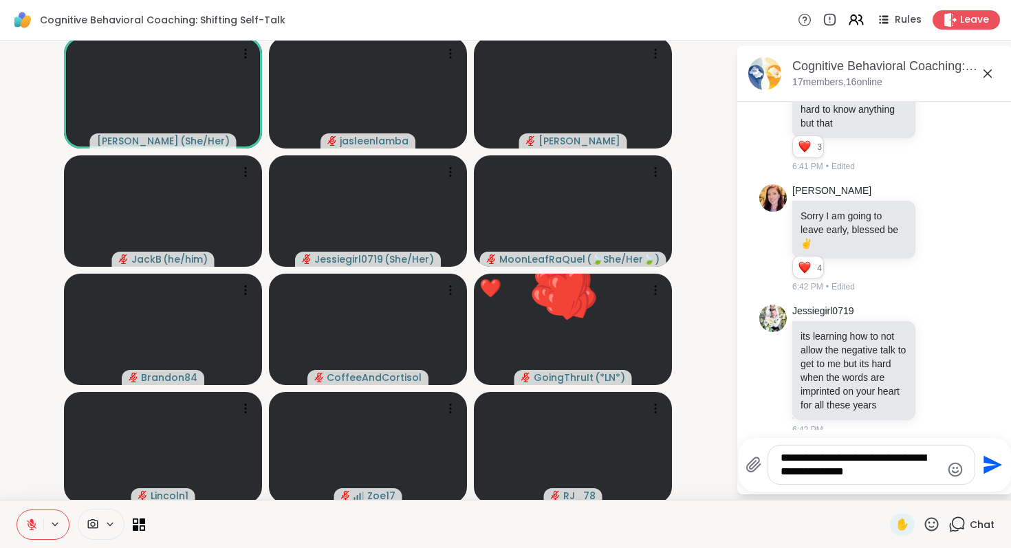
scroll to position [8688, 0]
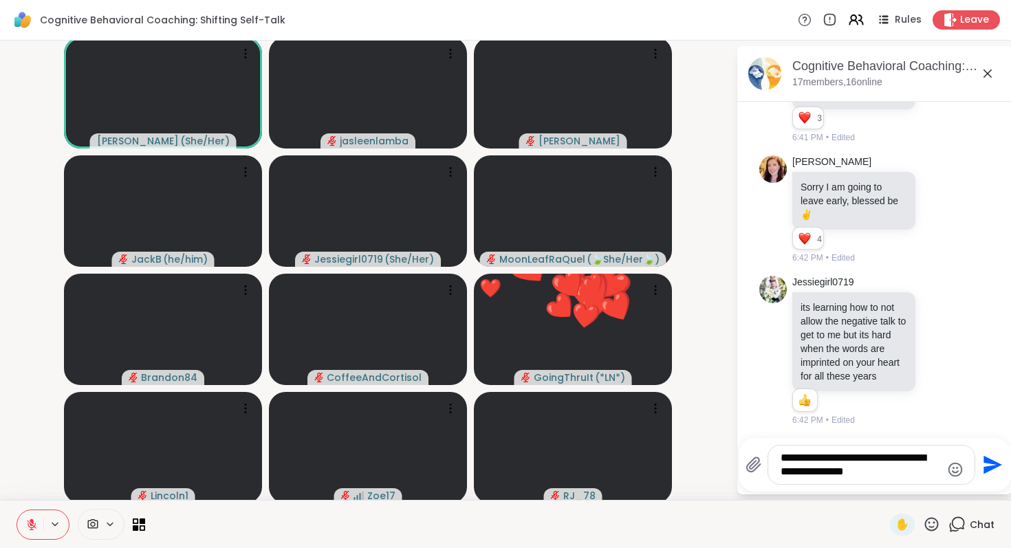
type textarea "**********"
drag, startPoint x: 872, startPoint y: 478, endPoint x: 761, endPoint y: 446, distance: 115.8
click at [761, 446] on div "**********" at bounding box center [860, 465] width 230 height 40
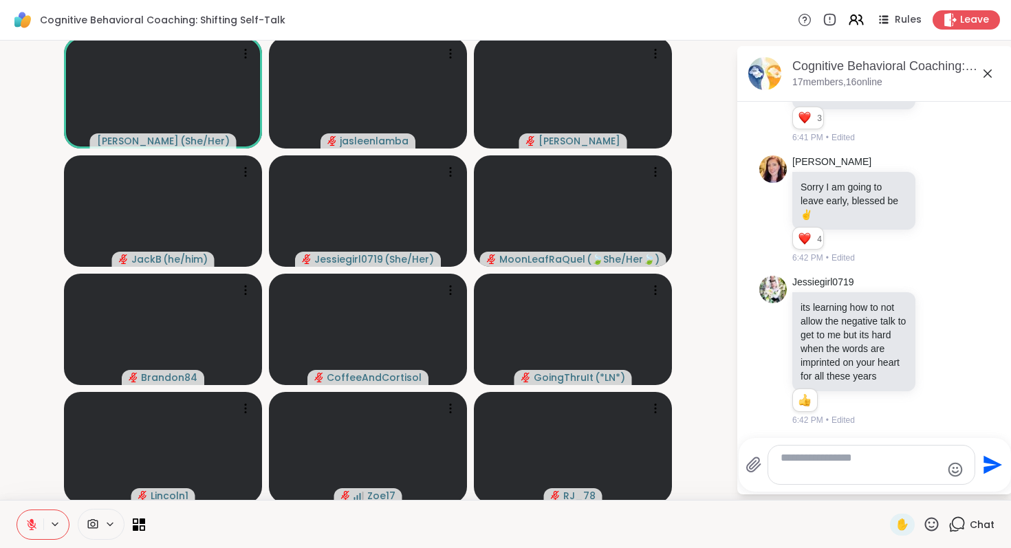
scroll to position [8680, 0]
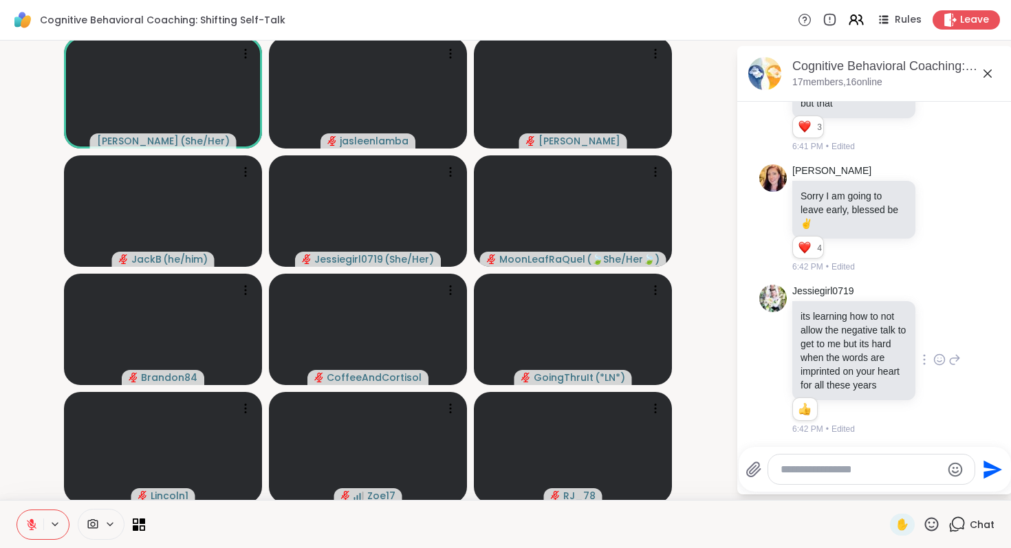
click at [768, 418] on div "Jessiegirl0719 its learning how to not allow the negative talk to get to me but…" at bounding box center [874, 360] width 231 height 162
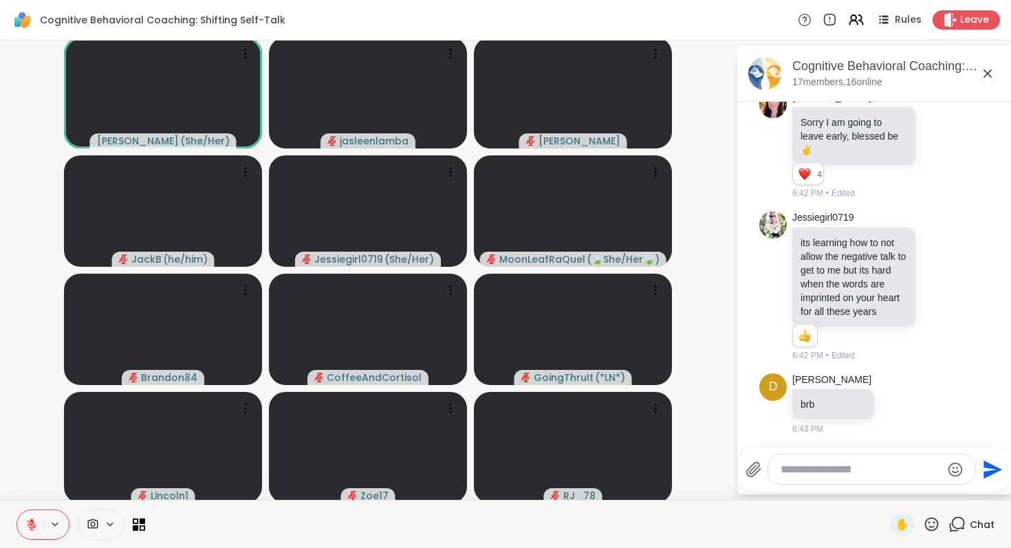
click at [806, 472] on textarea "Type your message" at bounding box center [860, 470] width 160 height 14
paste textarea "**********"
type textarea "**********"
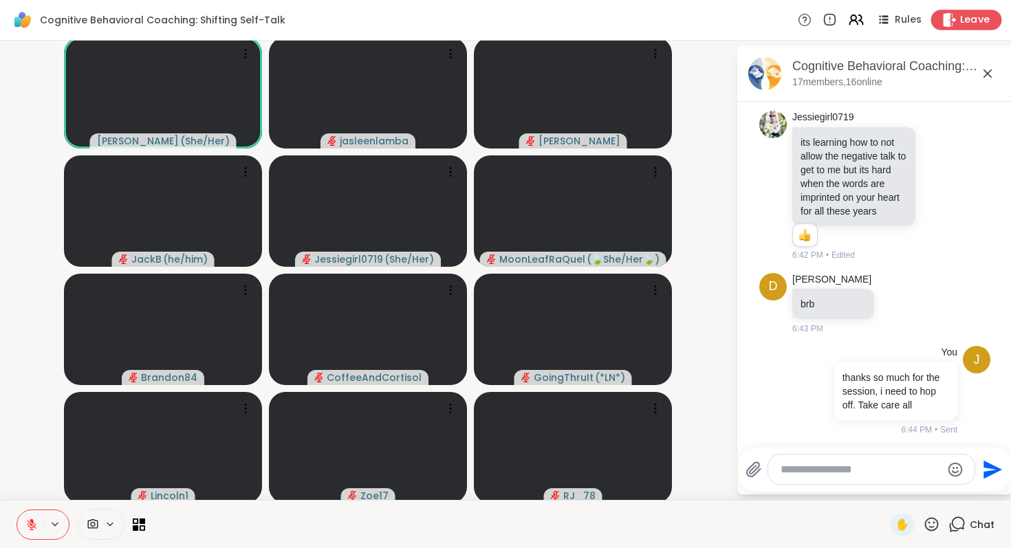
click at [958, 22] on div "Leave" at bounding box center [966, 20] width 71 height 20
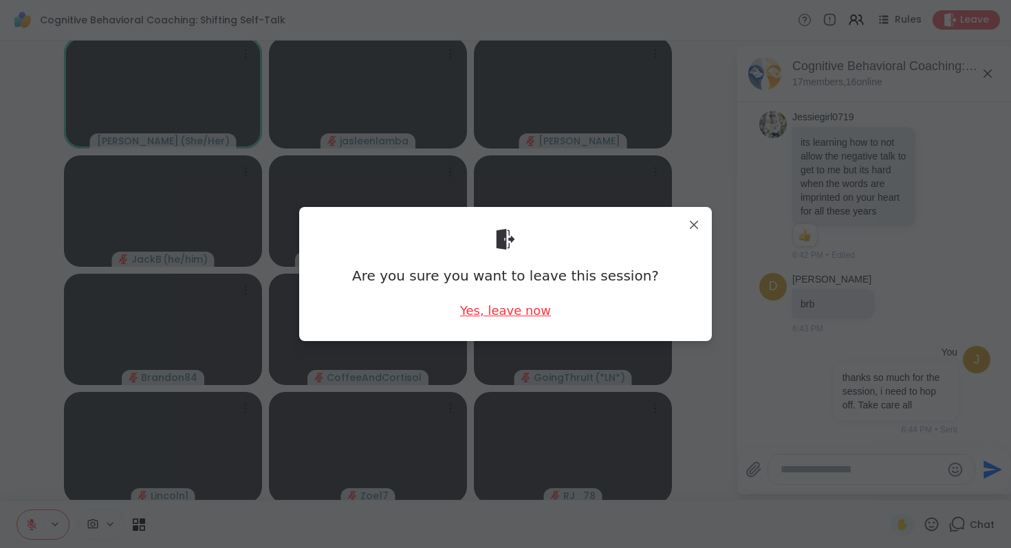
click at [503, 314] on div "Yes, leave now" at bounding box center [505, 310] width 91 height 17
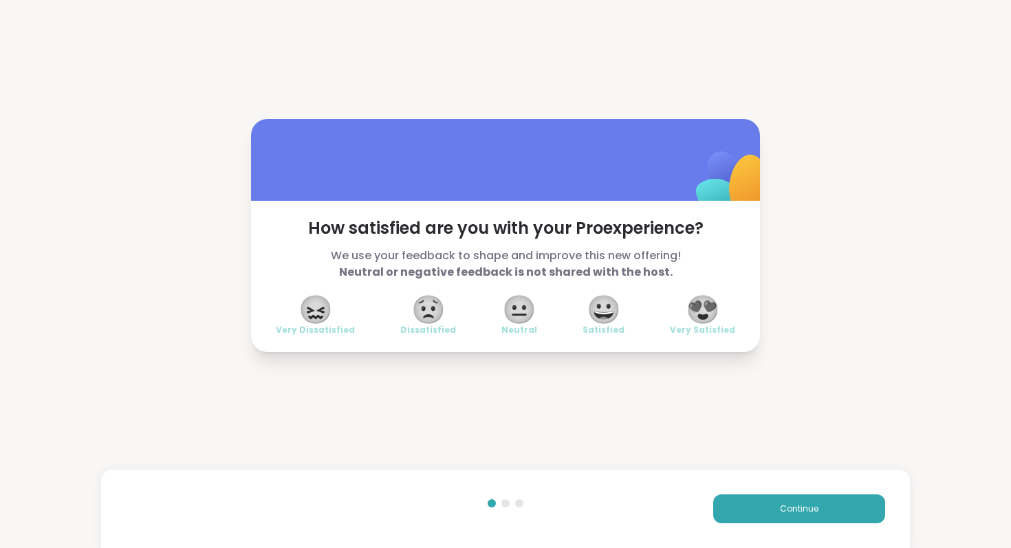
click at [505, 307] on span "😐" at bounding box center [519, 309] width 34 height 25
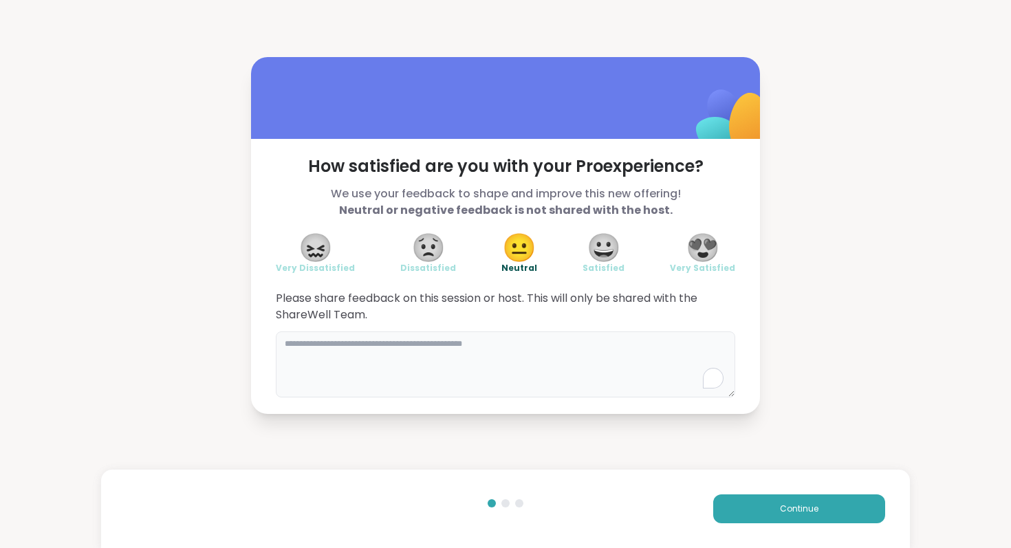
click at [640, 371] on textarea "To enrich screen reader interactions, please activate Accessibility in Grammarl…" at bounding box center [505, 364] width 459 height 66
click at [777, 517] on button "Continue" at bounding box center [799, 508] width 172 height 29
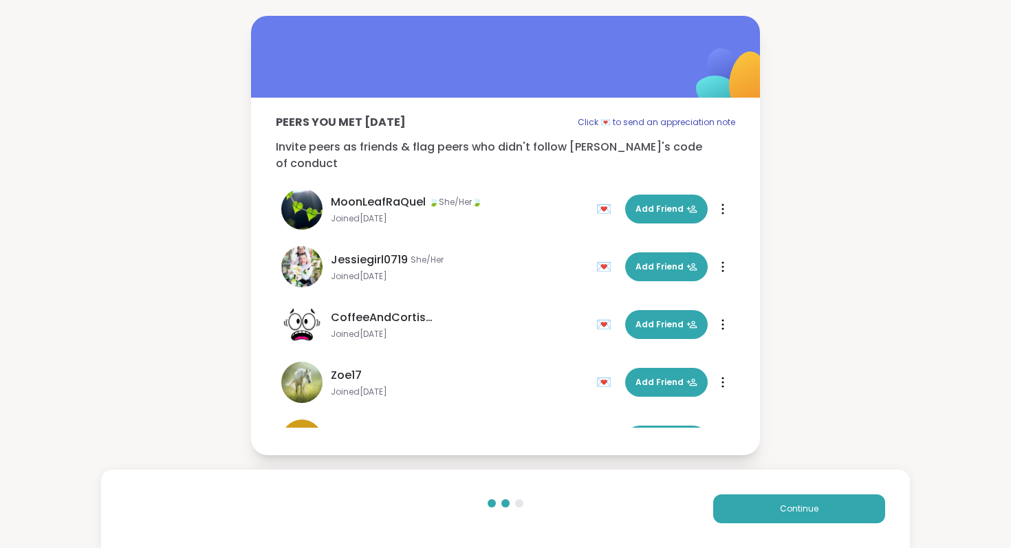
scroll to position [349, 0]
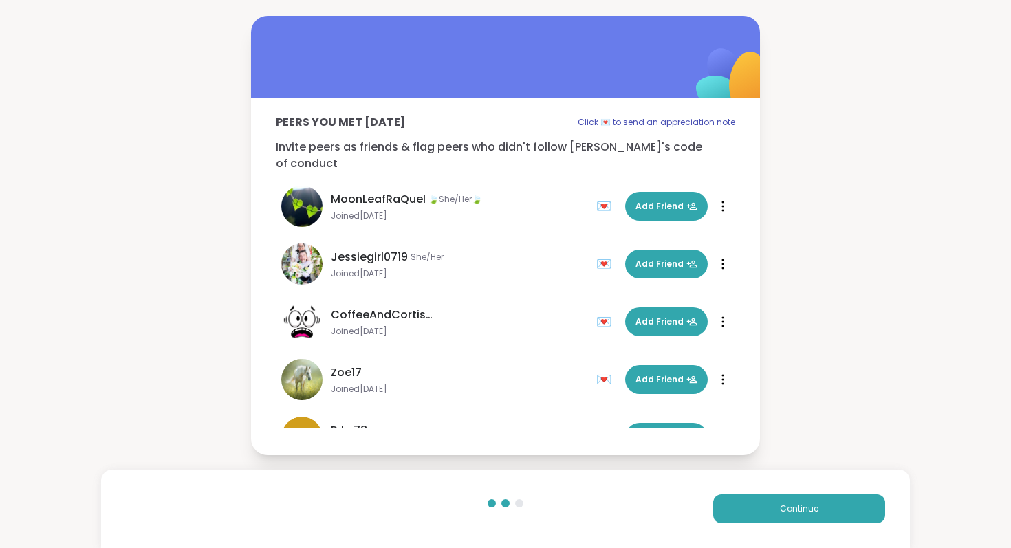
click at [604, 257] on div "💌" at bounding box center [606, 264] width 21 height 22
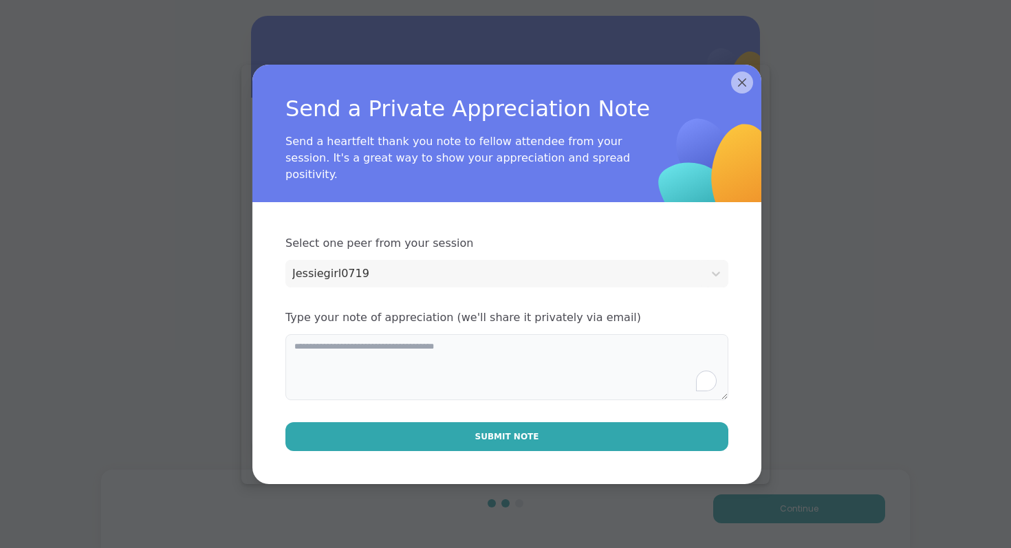
click at [403, 376] on textarea "To enrich screen reader interactions, please activate Accessibility in Grammarl…" at bounding box center [506, 367] width 443 height 66
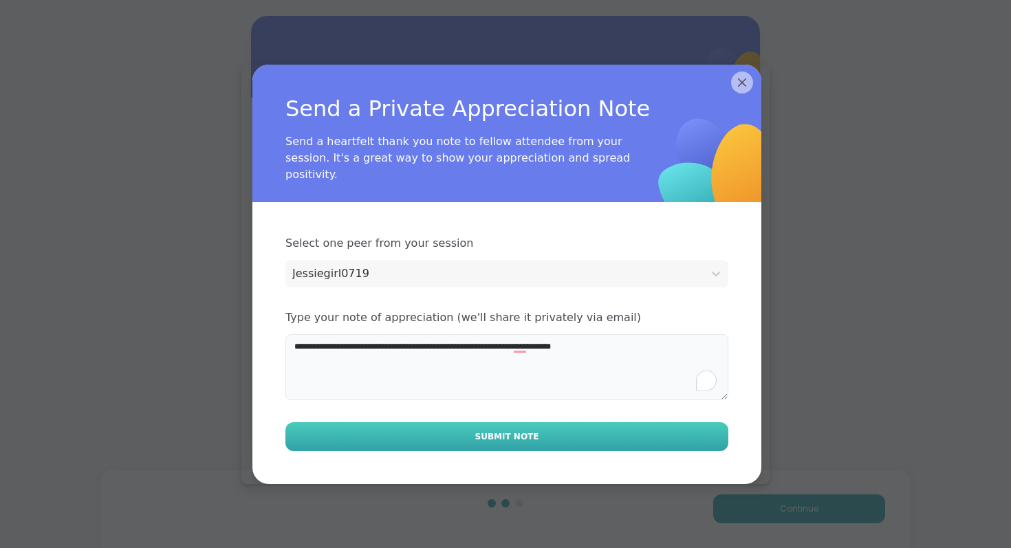
type textarea "**********"
click at [523, 440] on span "Submit Note" at bounding box center [507, 436] width 64 height 12
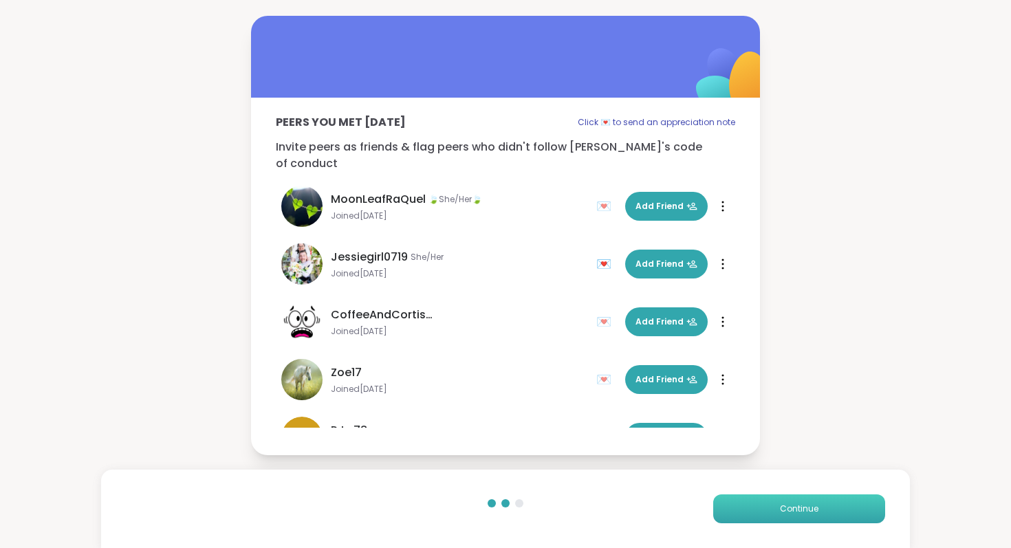
click at [837, 507] on button "Continue" at bounding box center [799, 508] width 172 height 29
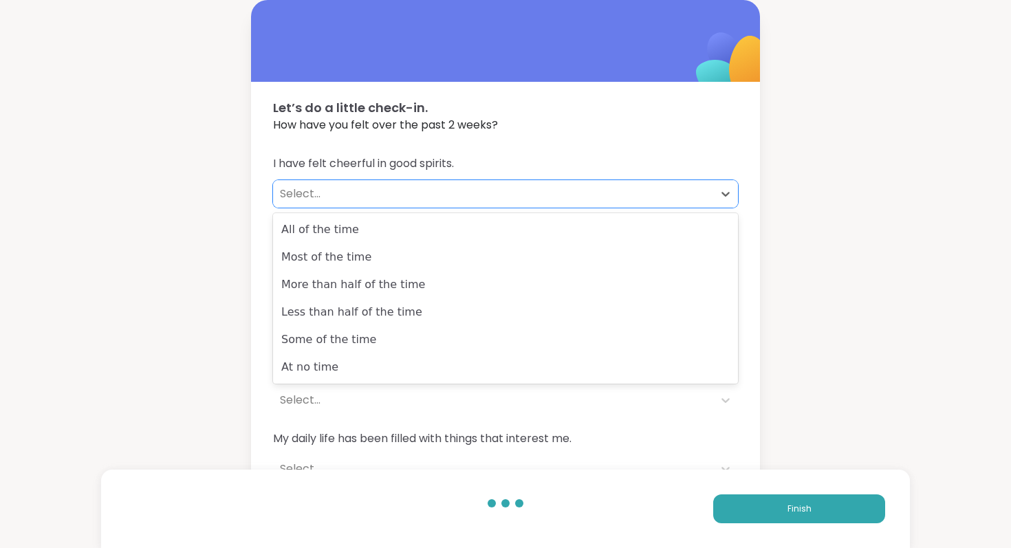
click at [316, 190] on div "Select..." at bounding box center [493, 194] width 426 height 17
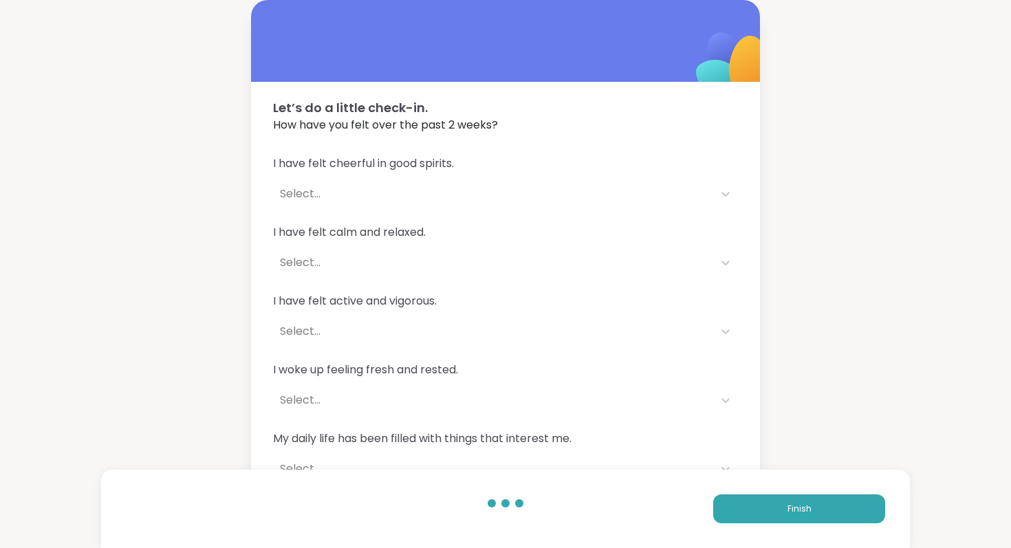
click at [151, 192] on div "Let’s do a little check-in. How have you felt over the past 2 weeks? I have fel…" at bounding box center [505, 249] width 1011 height 499
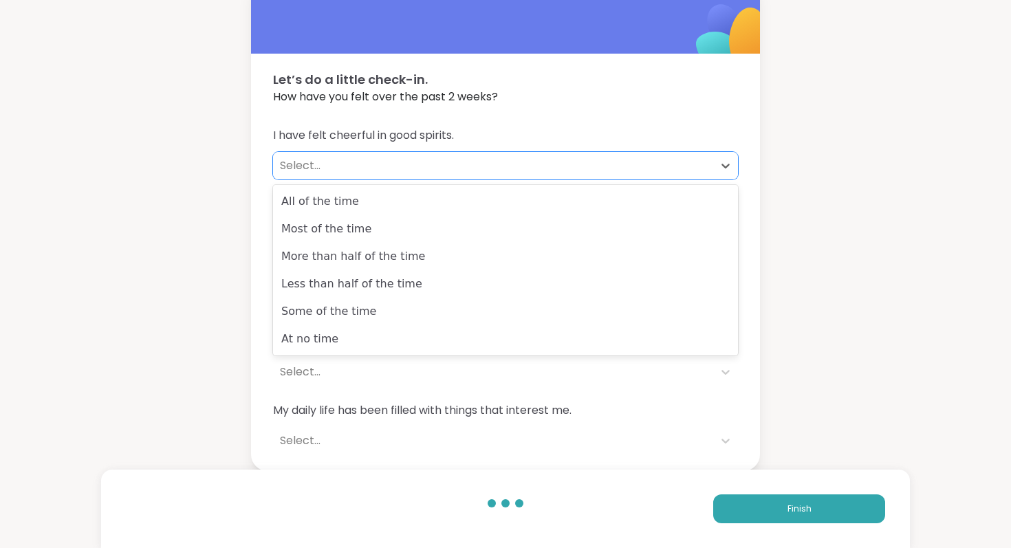
click at [313, 165] on div "Select..." at bounding box center [493, 165] width 426 height 17
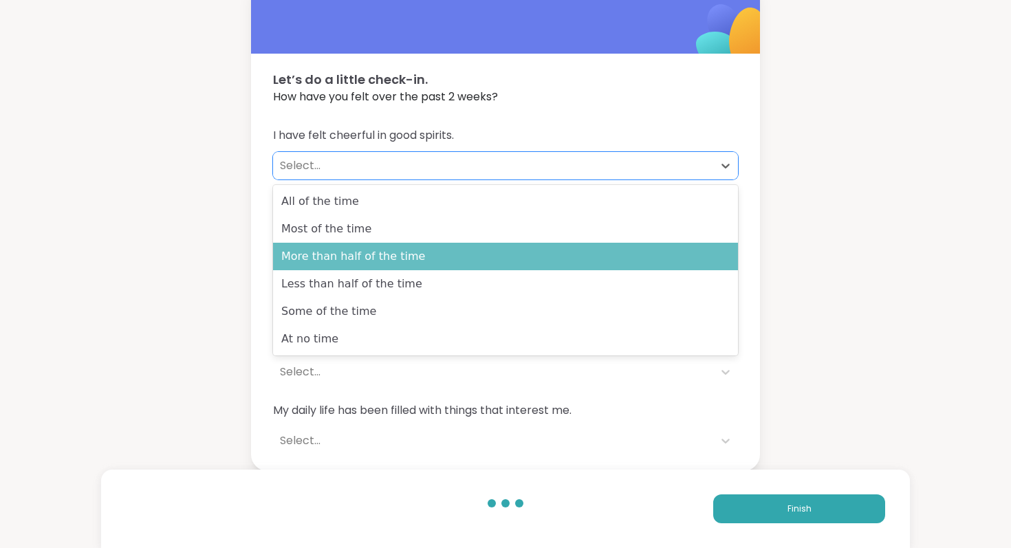
click at [325, 257] on div "More than half of the time" at bounding box center [505, 257] width 465 height 28
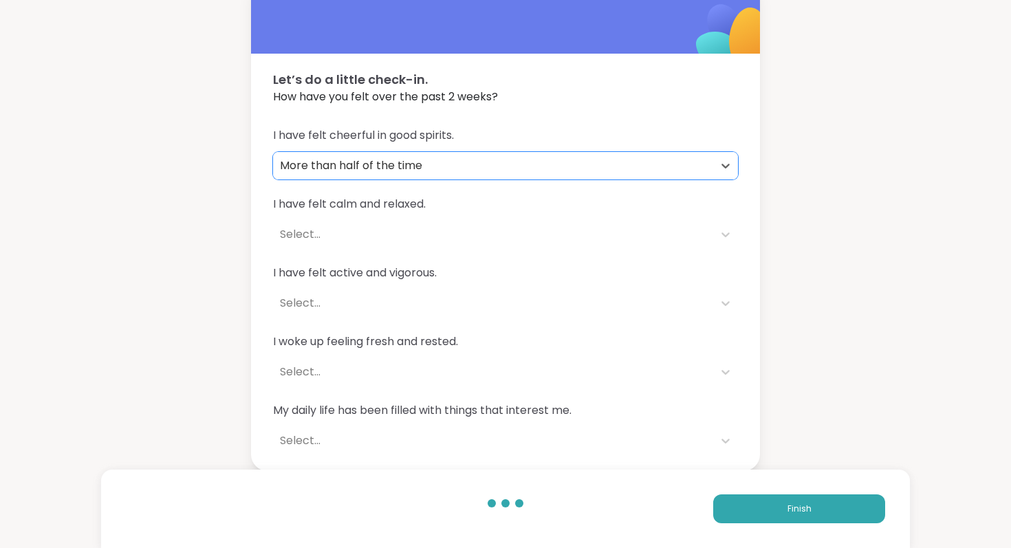
click at [318, 236] on div "Select..." at bounding box center [493, 234] width 426 height 17
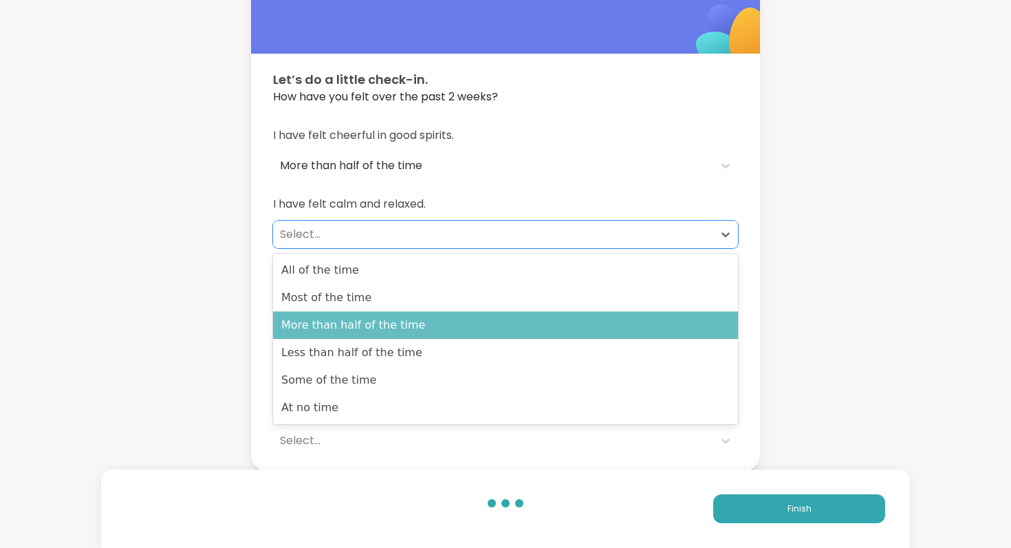
click at [327, 322] on div "More than half of the time" at bounding box center [505, 325] width 465 height 28
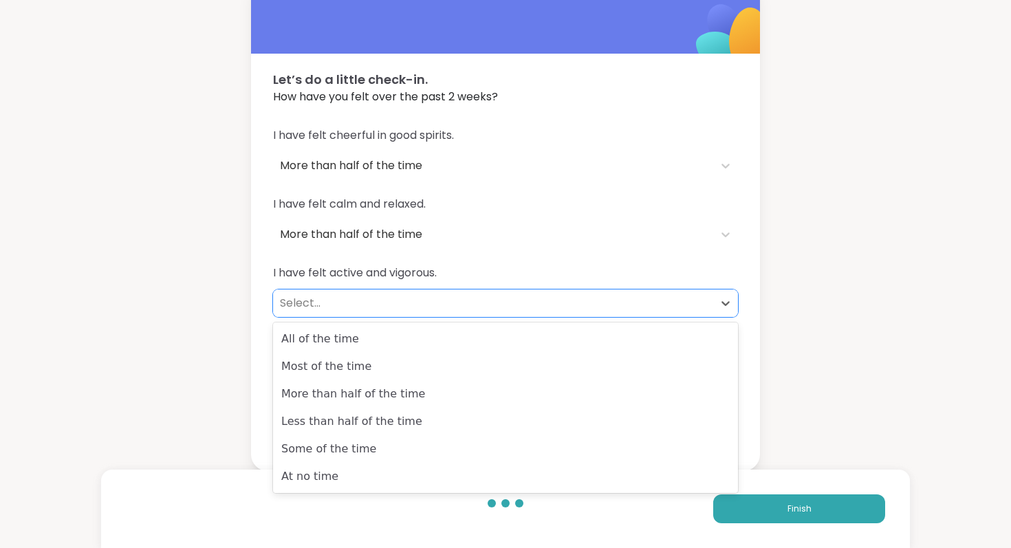
click at [321, 308] on div "Select..." at bounding box center [493, 303] width 426 height 17
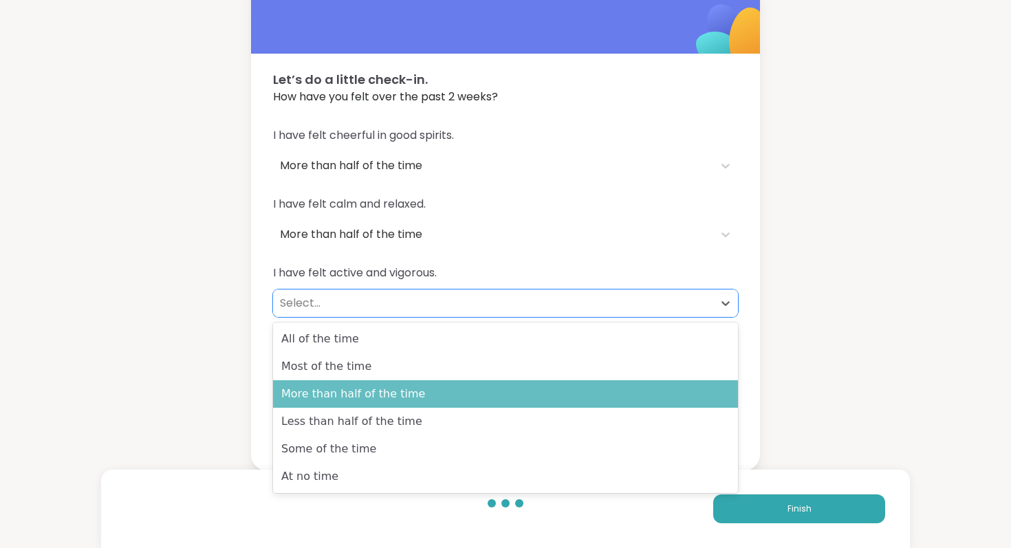
click at [325, 392] on div "More than half of the time" at bounding box center [505, 394] width 465 height 28
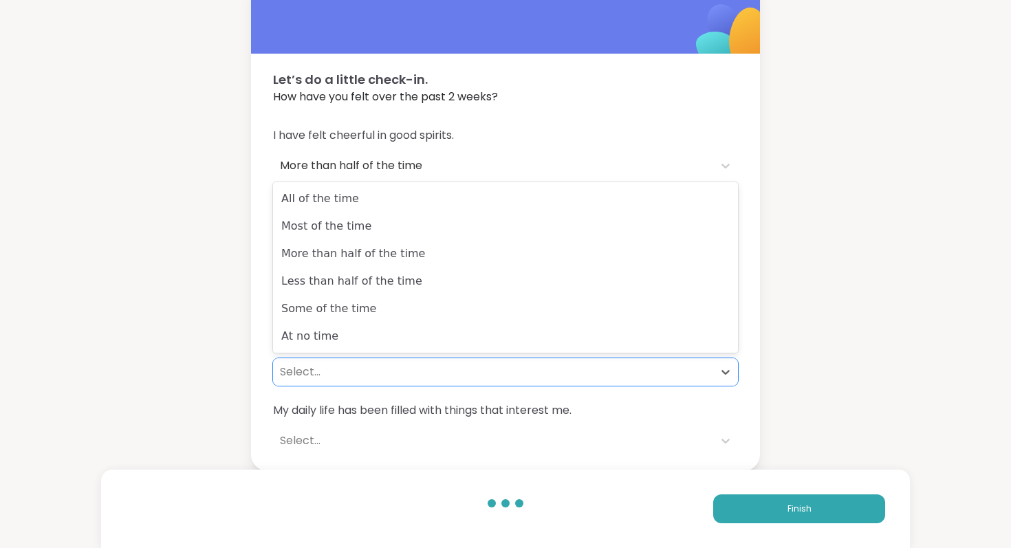
click at [322, 373] on div "Select..." at bounding box center [493, 372] width 426 height 17
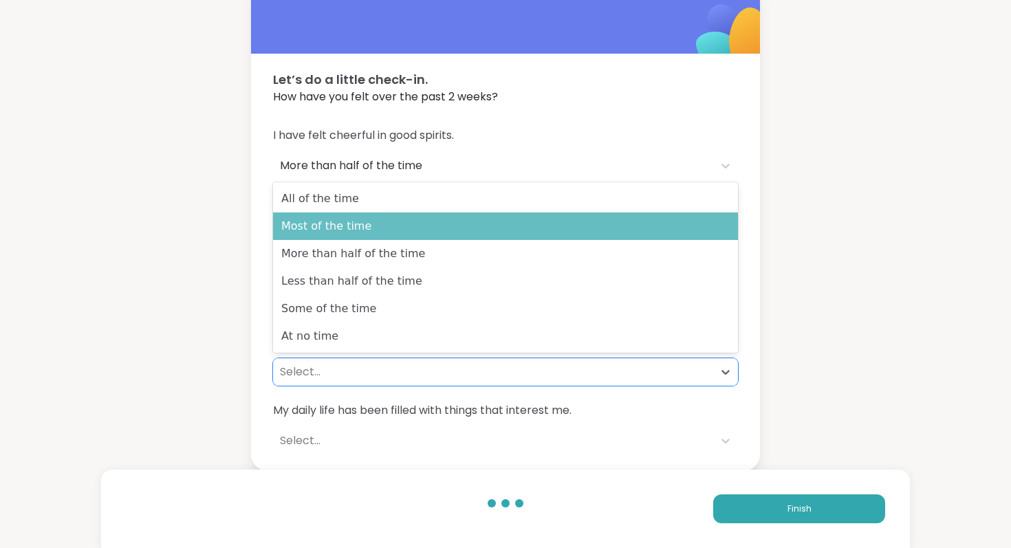
click at [350, 212] on div "Most of the time" at bounding box center [505, 226] width 465 height 28
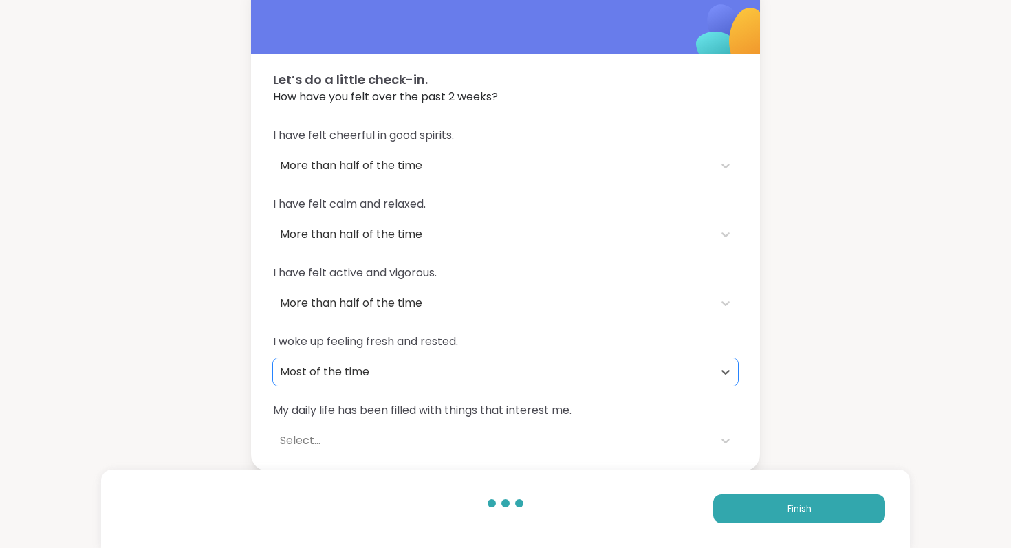
click at [342, 437] on div "Select..." at bounding box center [493, 440] width 426 height 17
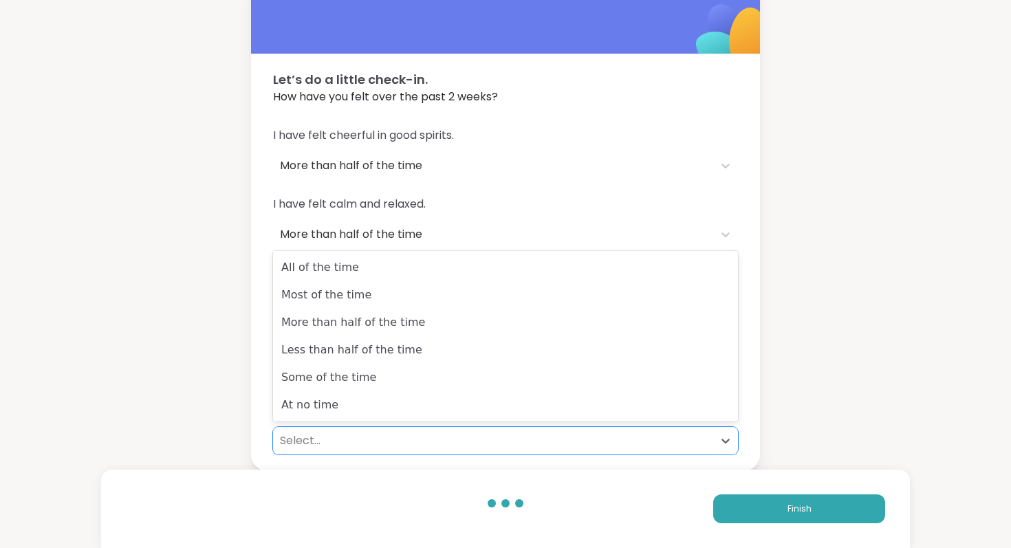
click at [160, 391] on div "Let’s do a little check-in. How have you felt over the past 2 weeks? I have fel…" at bounding box center [505, 221] width 1011 height 499
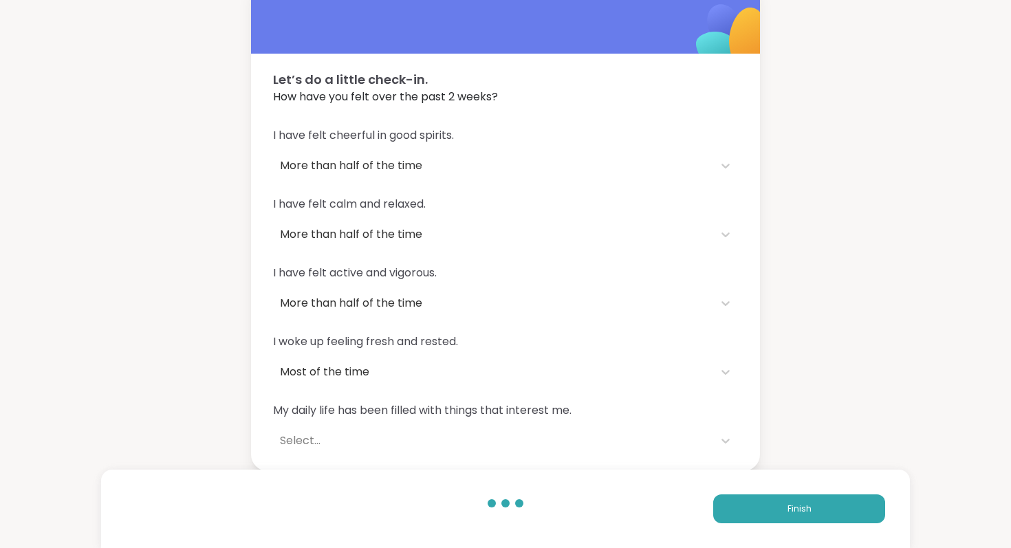
click at [300, 439] on div "Select..." at bounding box center [493, 440] width 426 height 17
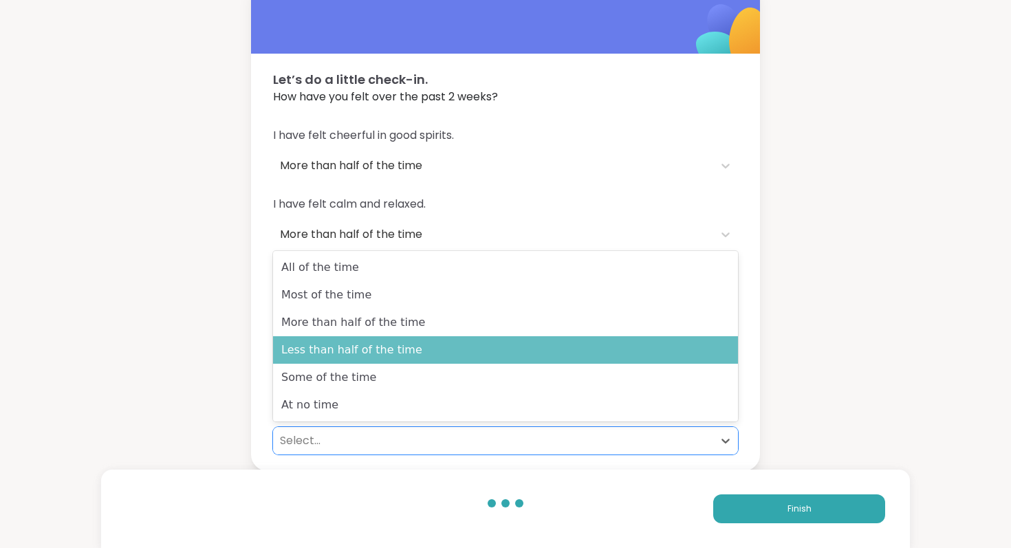
click at [329, 356] on div "Less than half of the time" at bounding box center [505, 350] width 465 height 28
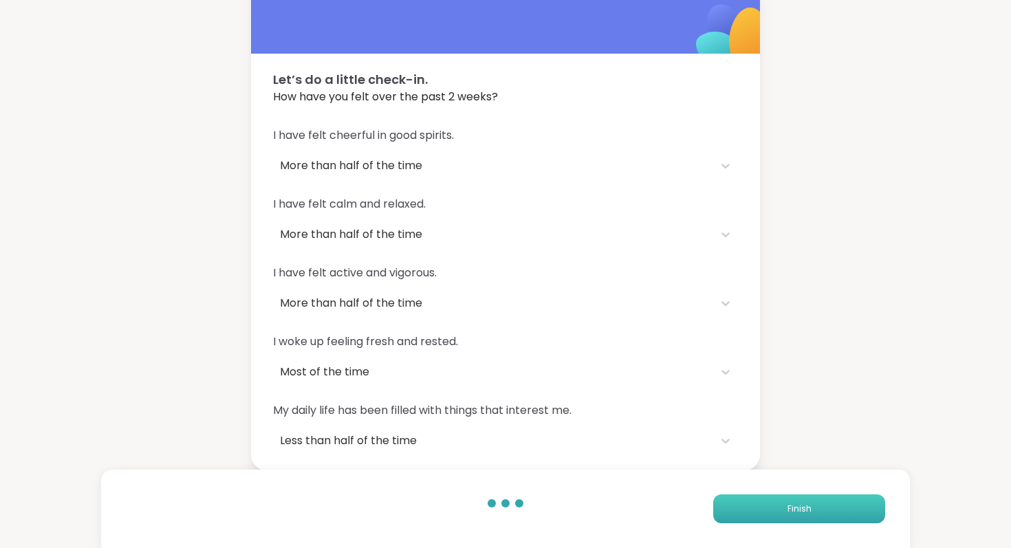
click at [798, 515] on button "Finish" at bounding box center [799, 508] width 172 height 29
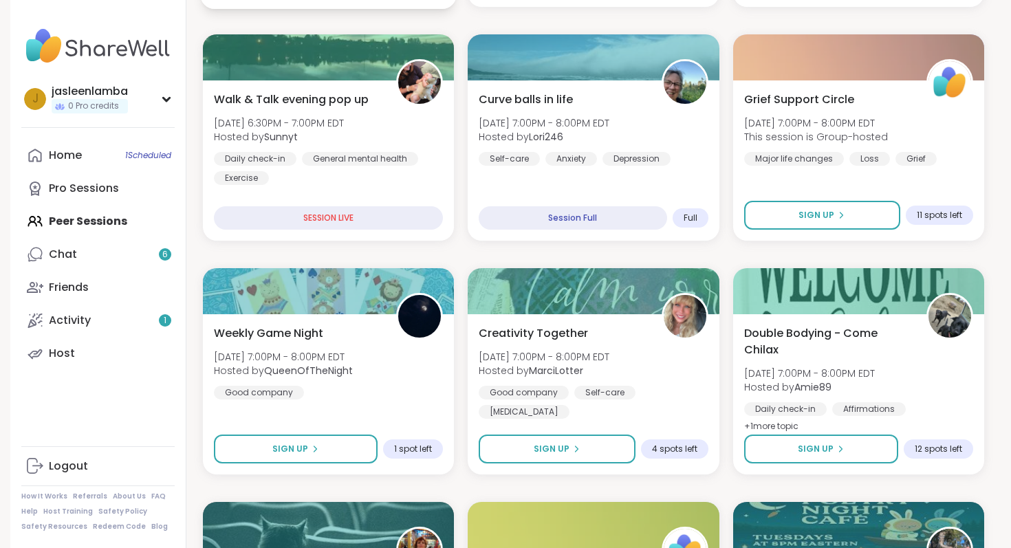
scroll to position [487, 0]
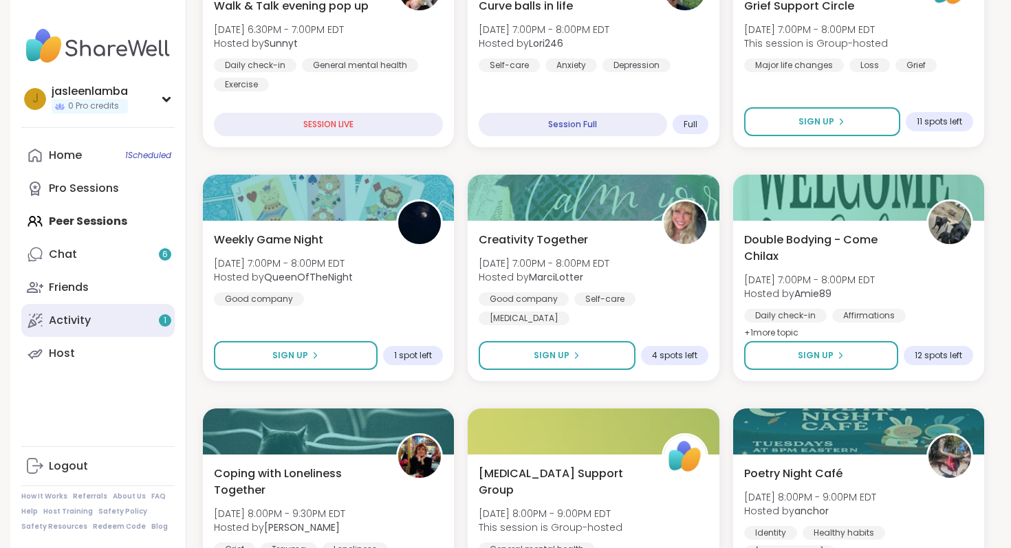
click at [113, 325] on link "Activity 1" at bounding box center [97, 320] width 153 height 33
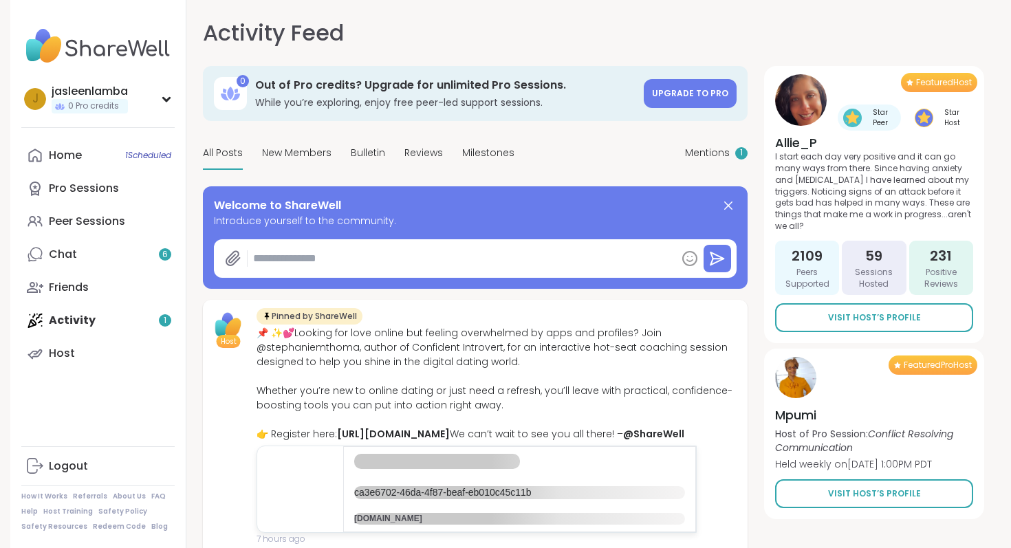
type textarea "*"
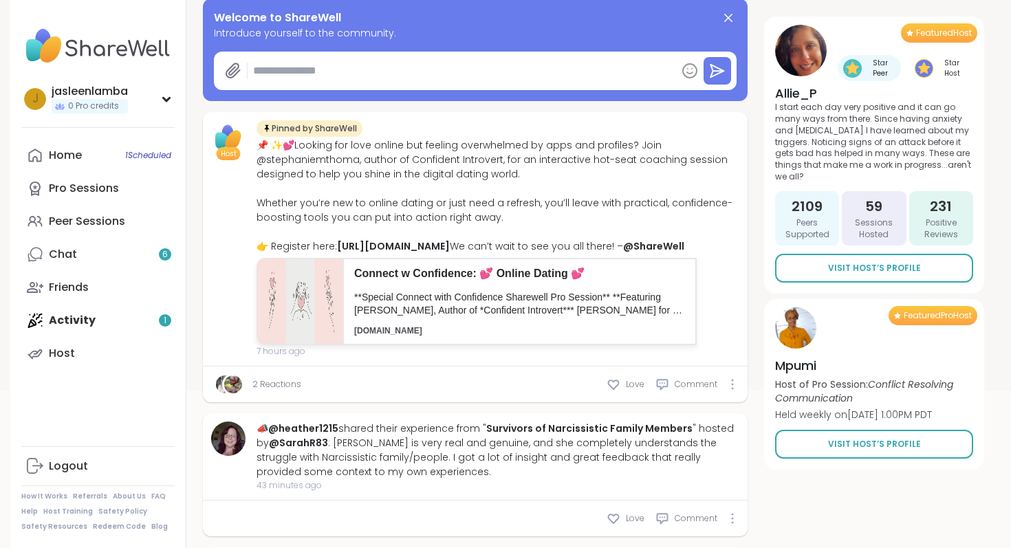
scroll to position [193, 0]
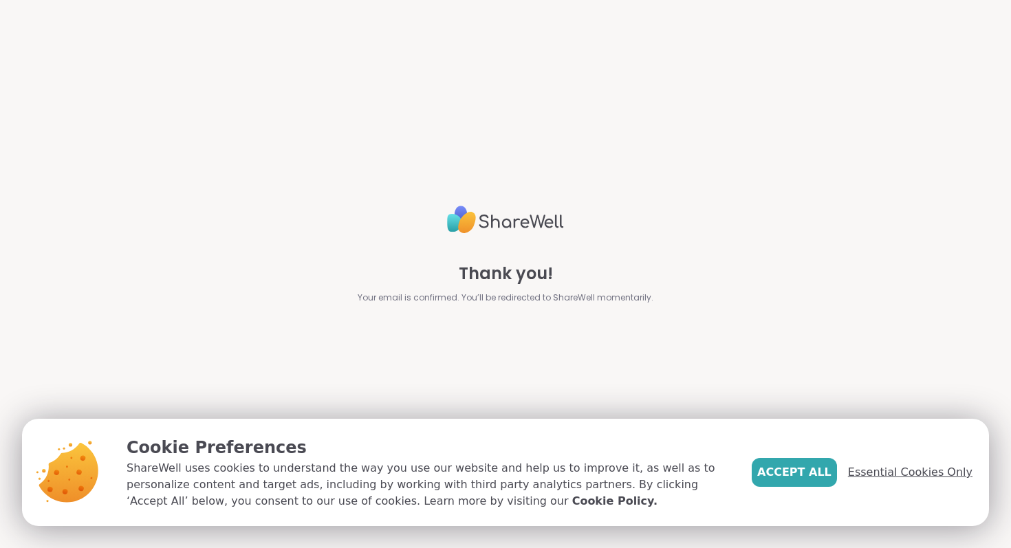
click at [910, 472] on span "Essential Cookies Only" at bounding box center [910, 472] width 124 height 17
